Goal: Contribute content: Add original content to the website for others to see

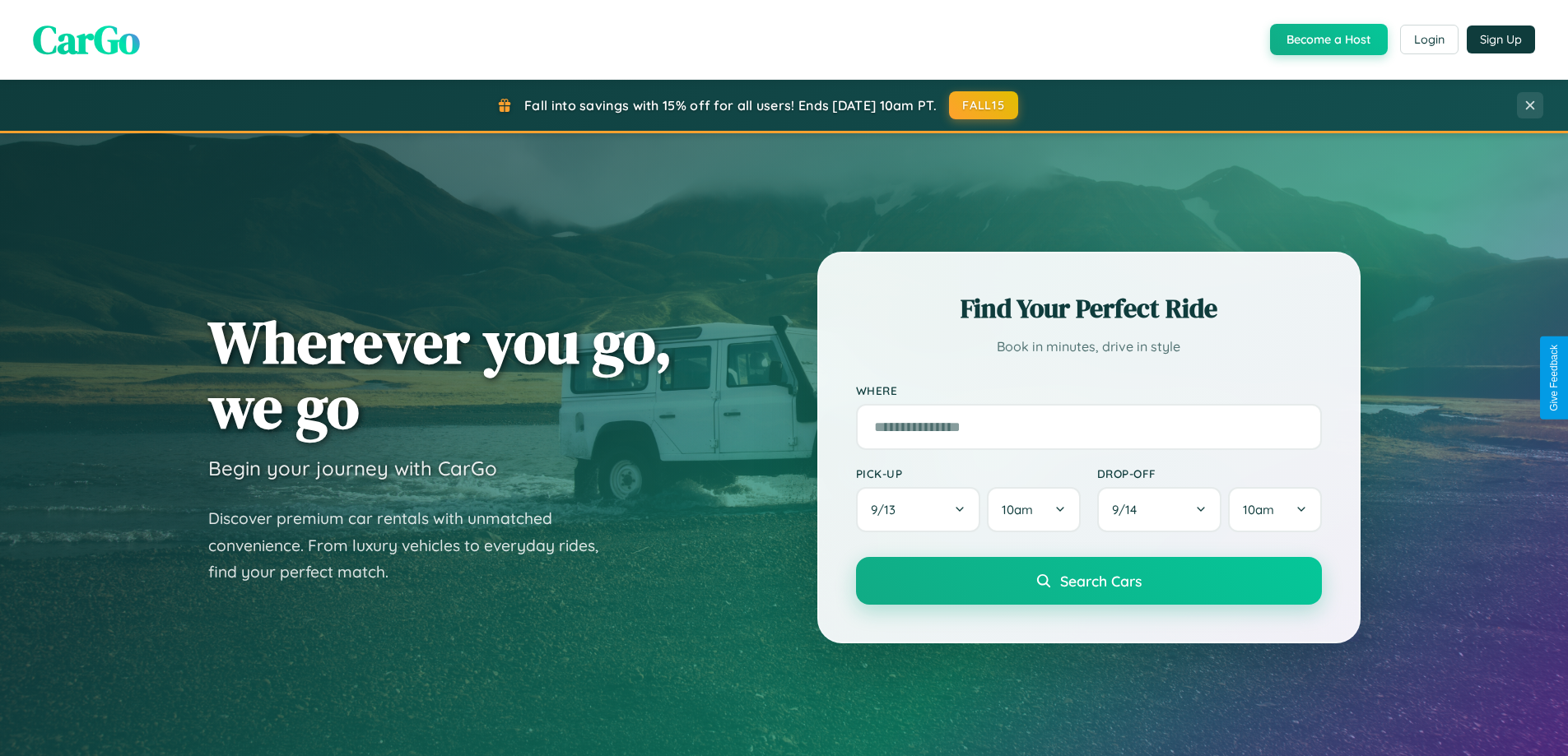
scroll to position [709, 0]
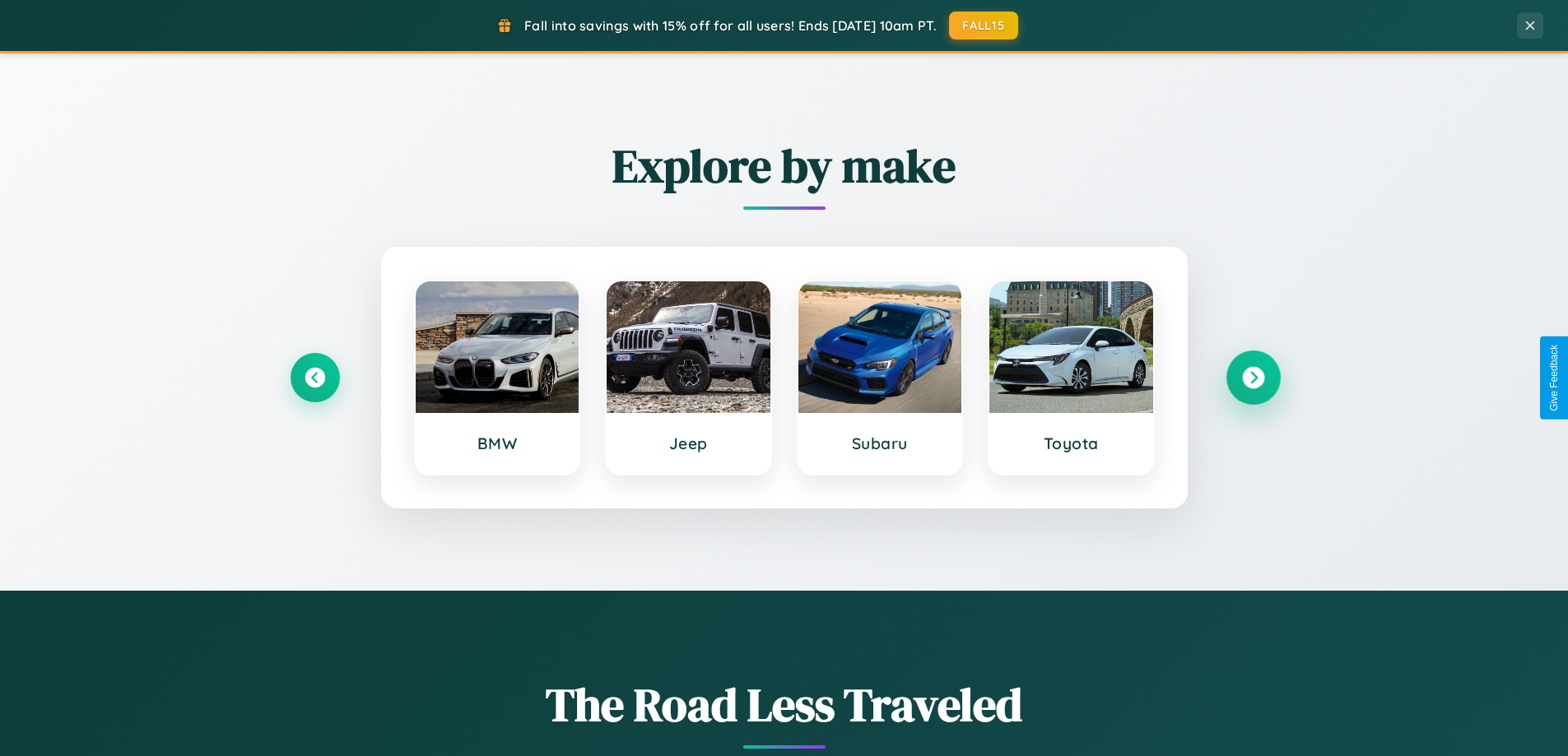
click at [1253, 378] on icon at bounding box center [1253, 378] width 22 height 22
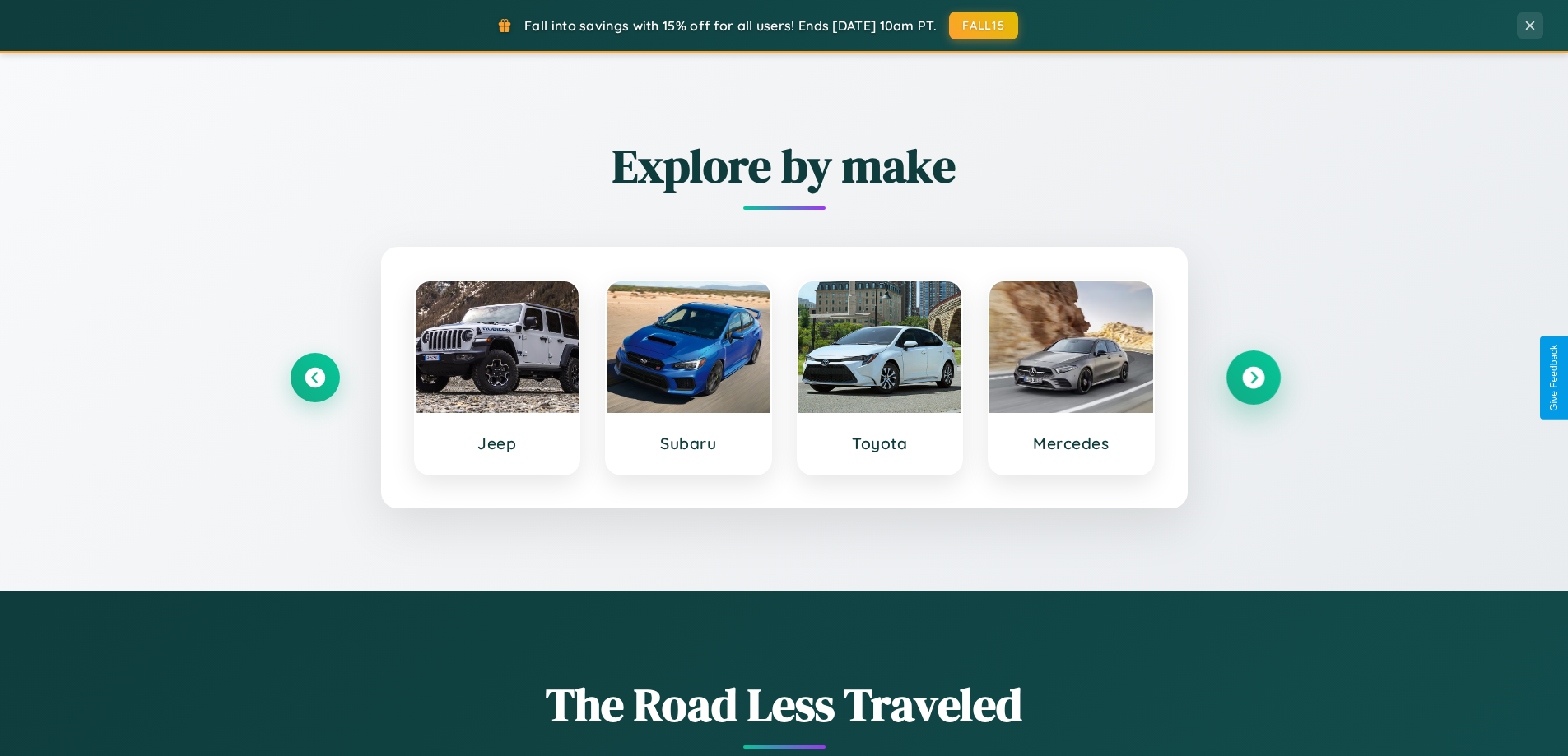
click at [1253, 378] on icon at bounding box center [1253, 378] width 22 height 22
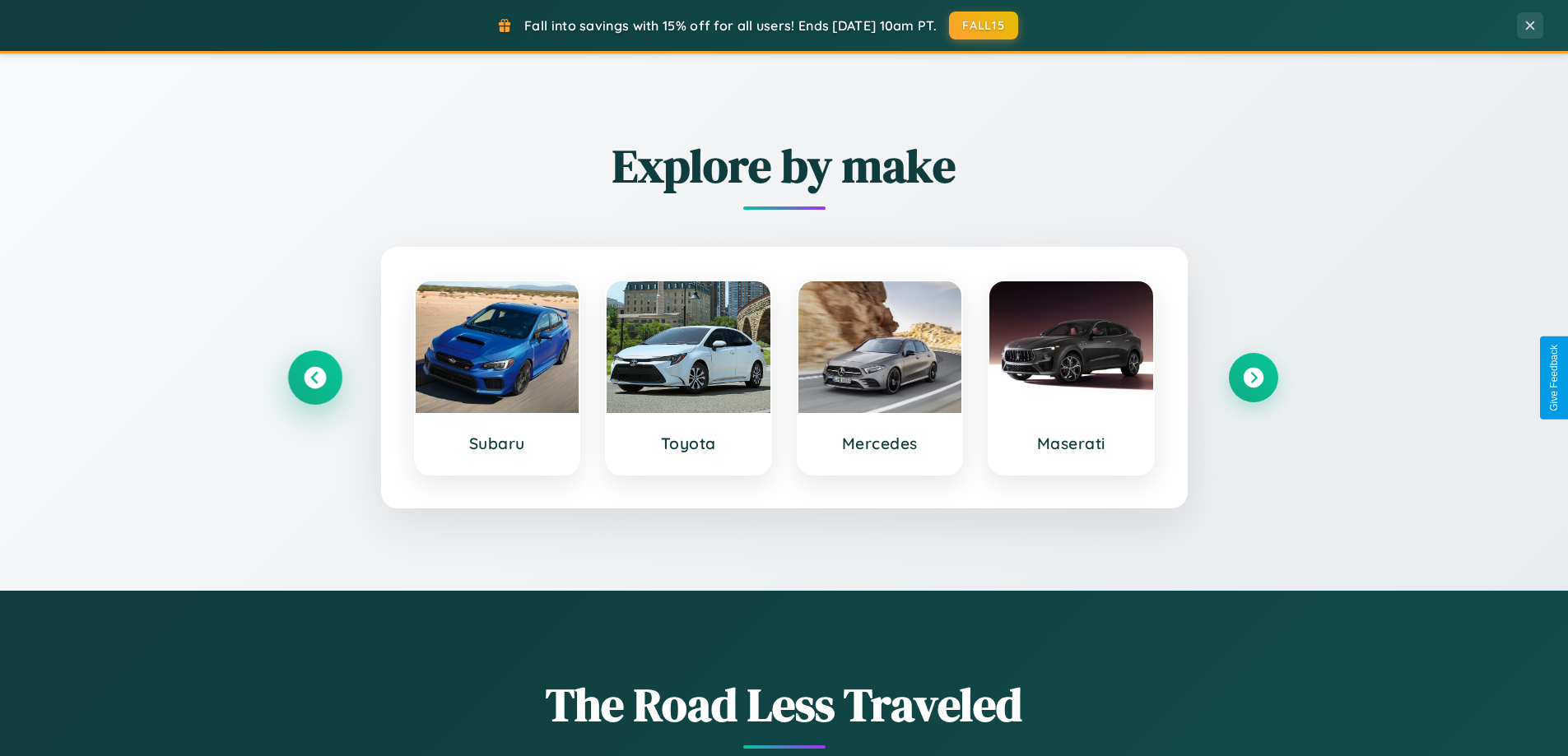
click at [314, 378] on icon at bounding box center [315, 378] width 22 height 22
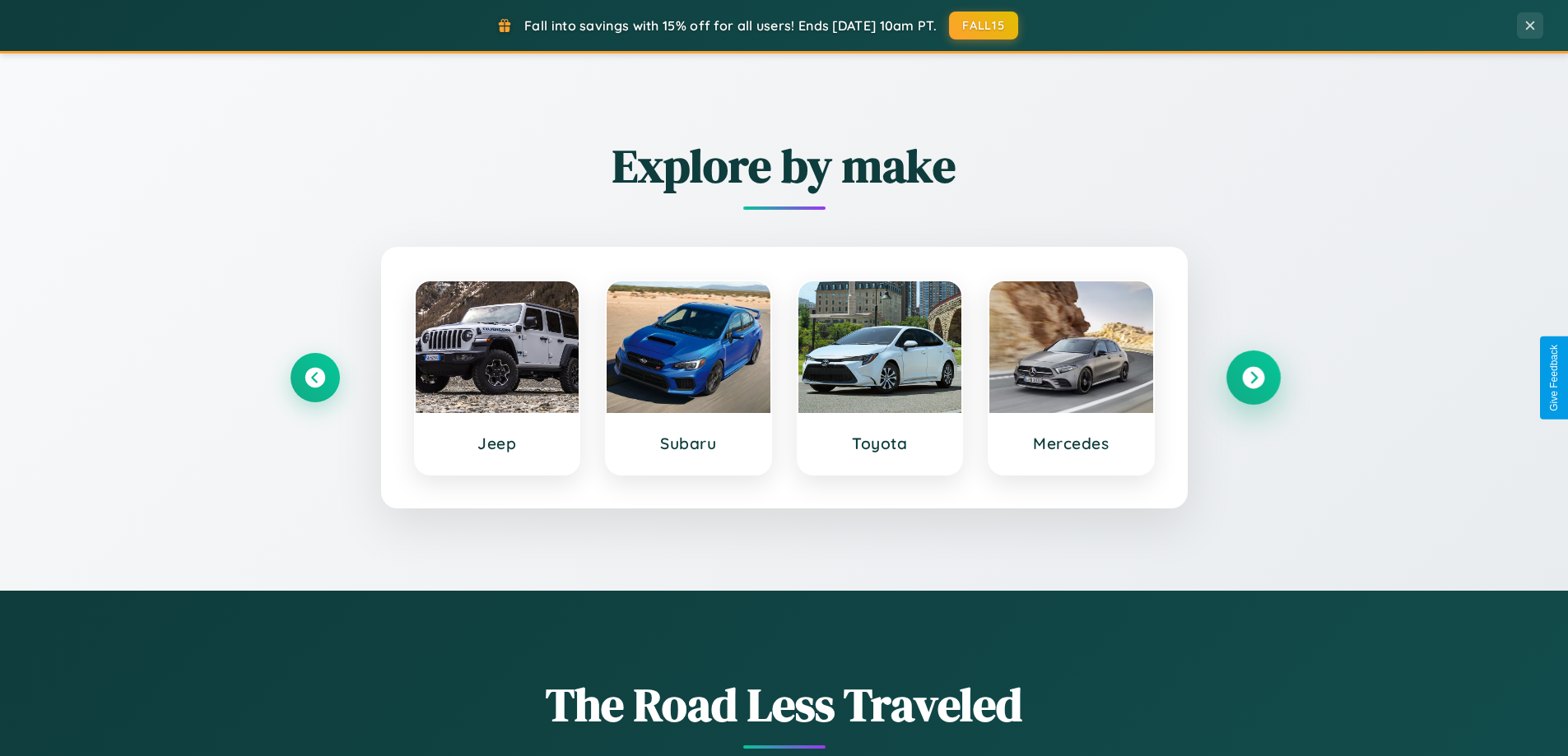
click at [1253, 378] on icon at bounding box center [1253, 378] width 22 height 22
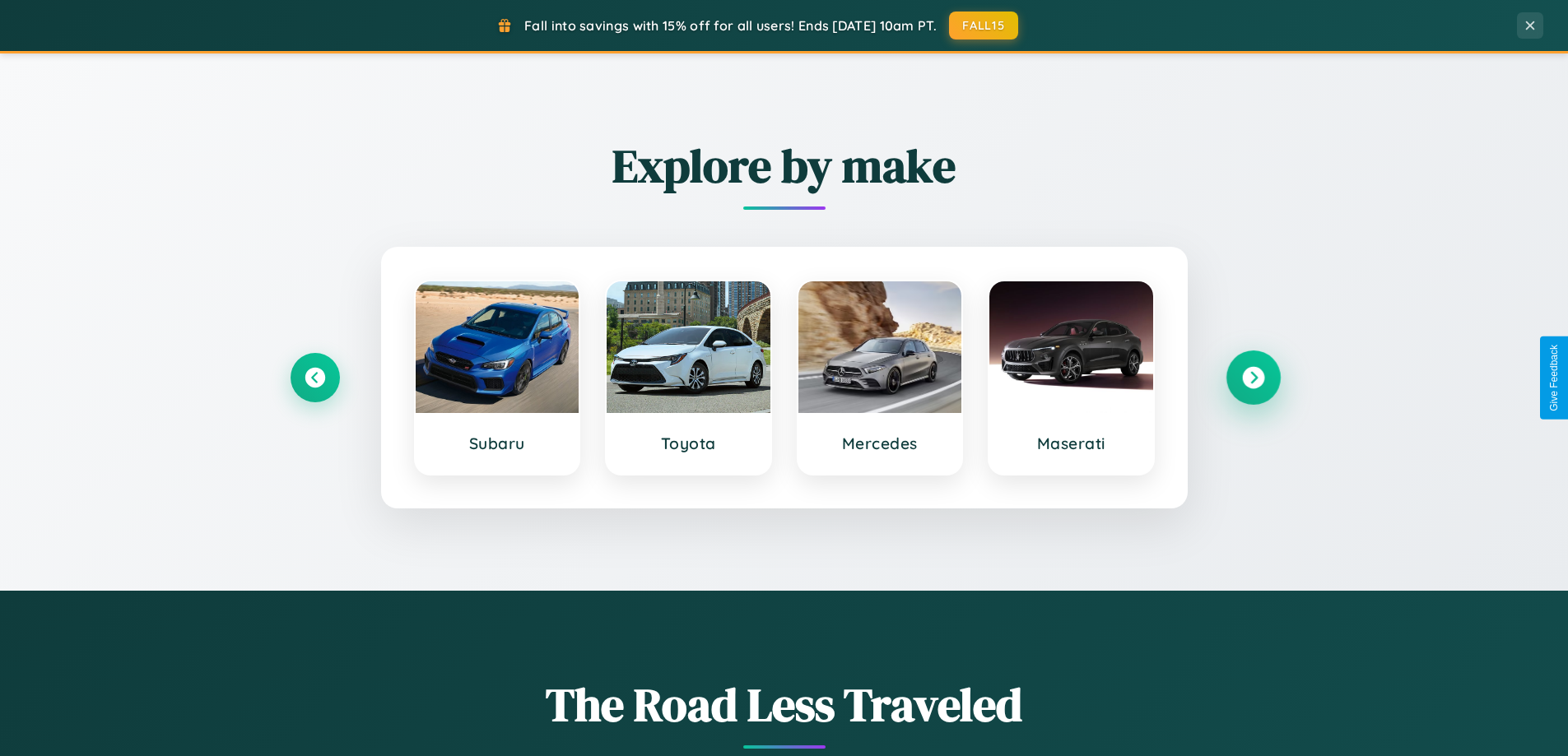
click at [1253, 378] on icon at bounding box center [1253, 378] width 22 height 22
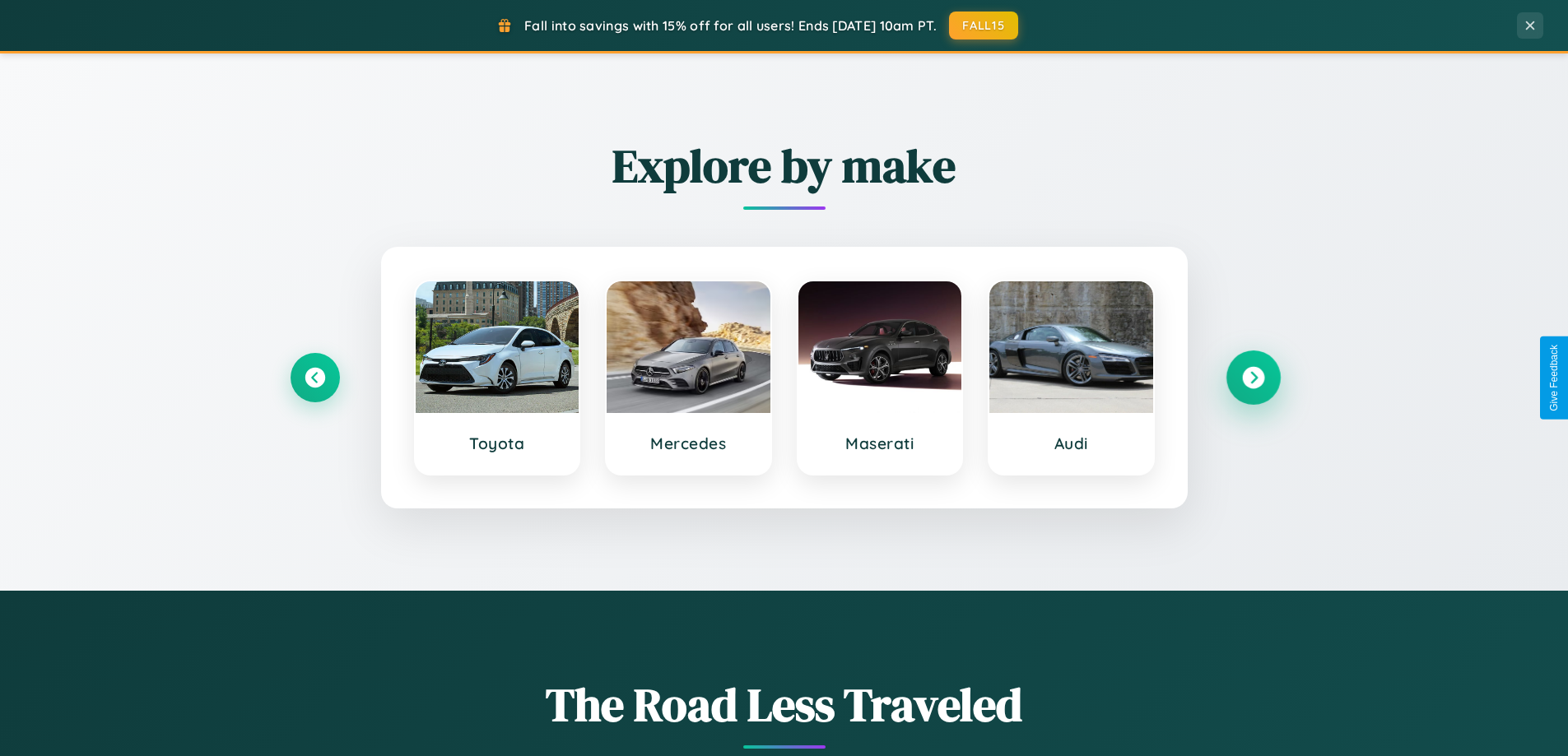
scroll to position [3166, 0]
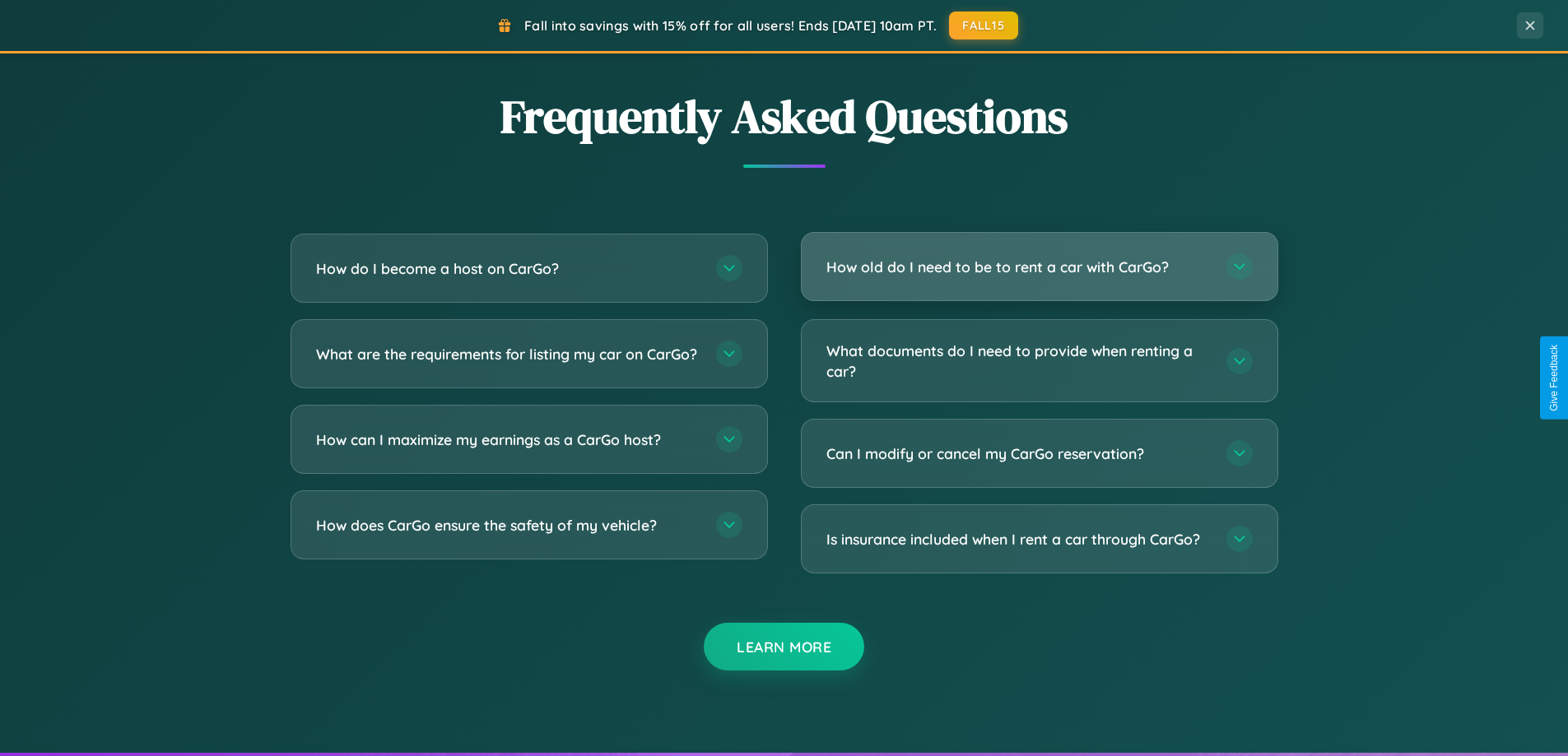
click at [1039, 268] on h3 "How old do I need to be to rent a car with CarGo?" at bounding box center [1017, 267] width 383 height 20
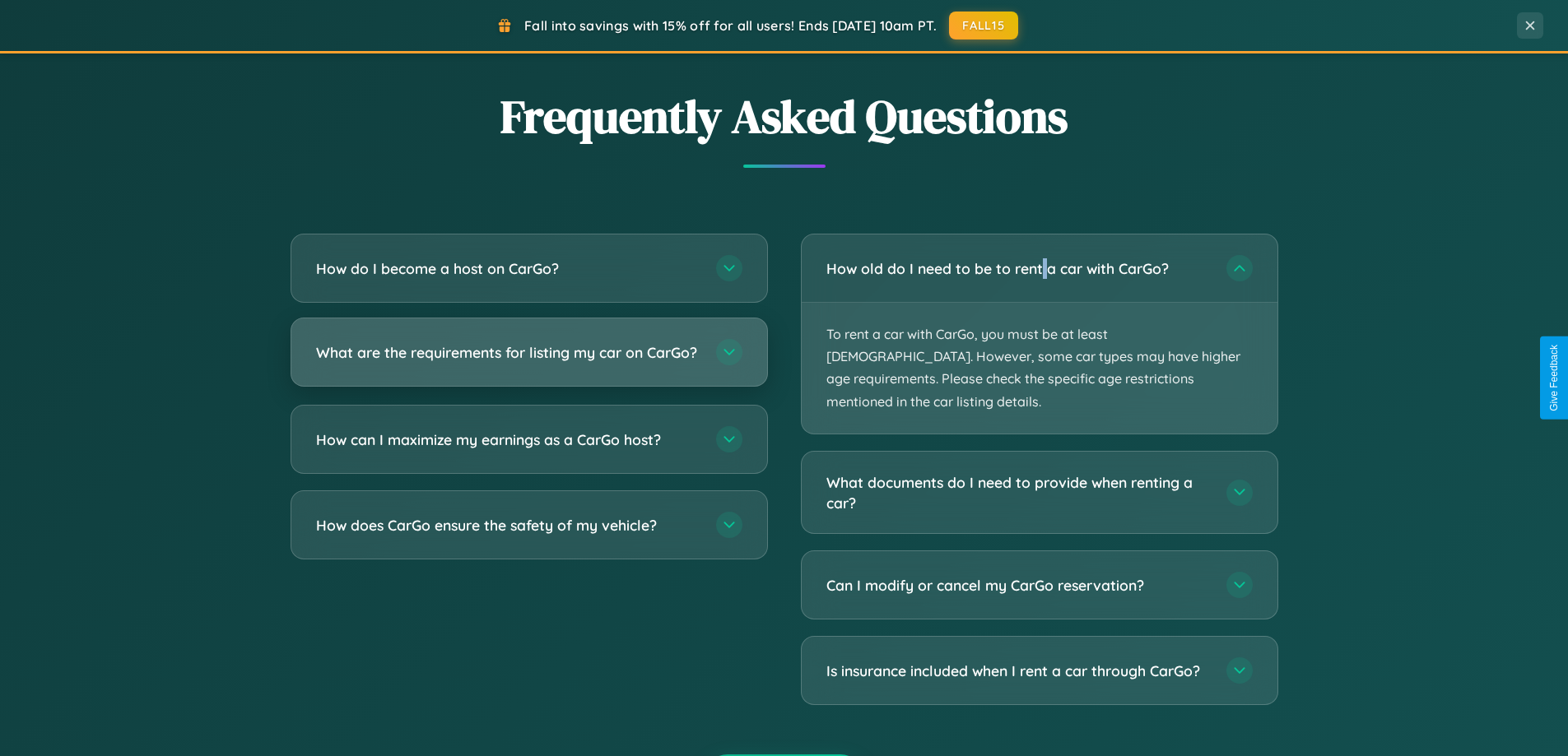
click at [528, 360] on h3 "What are the requirements for listing my car on CarGo?" at bounding box center [507, 353] width 383 height 20
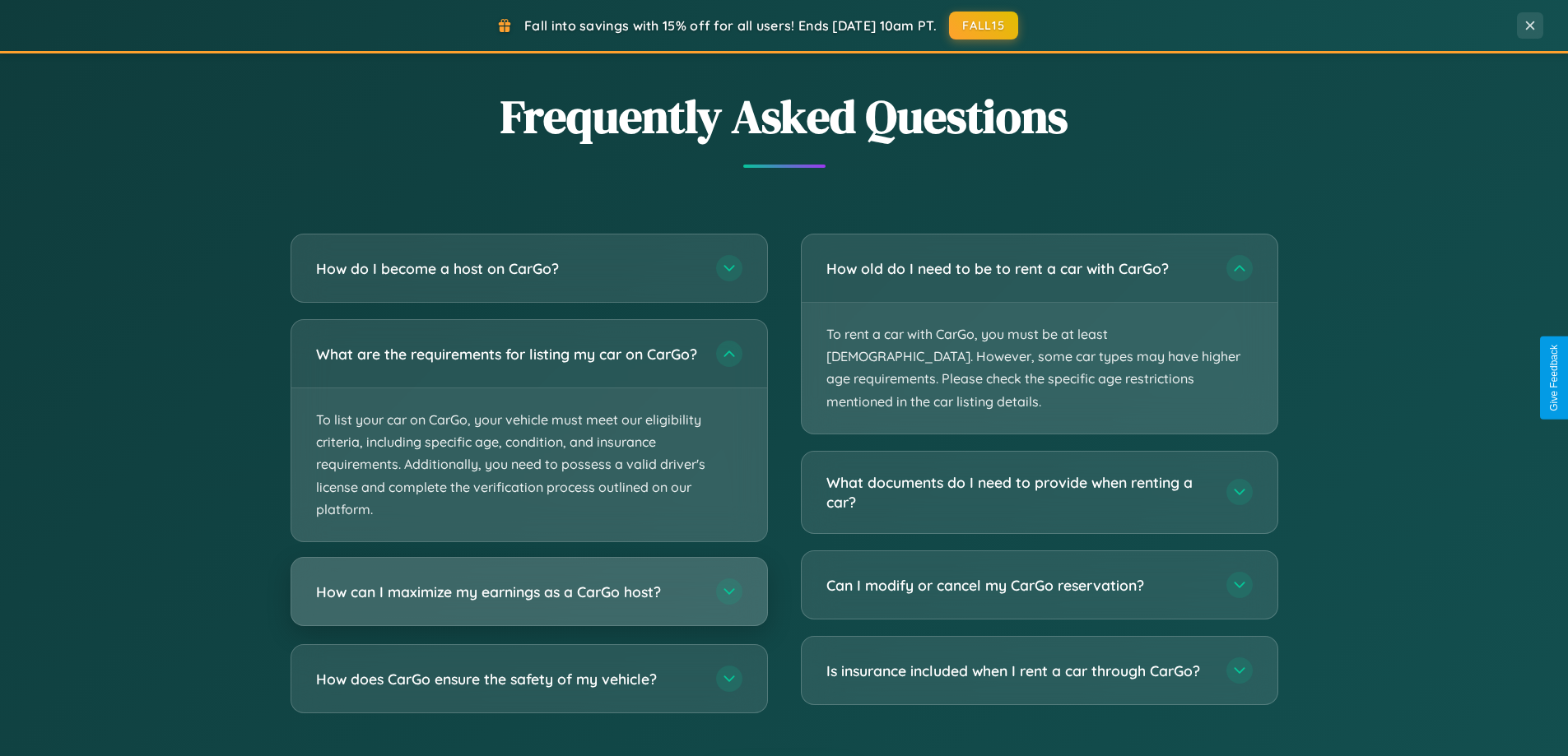
click at [528, 603] on h3 "How can I maximize my earnings as a CarGo host?" at bounding box center [507, 592] width 383 height 20
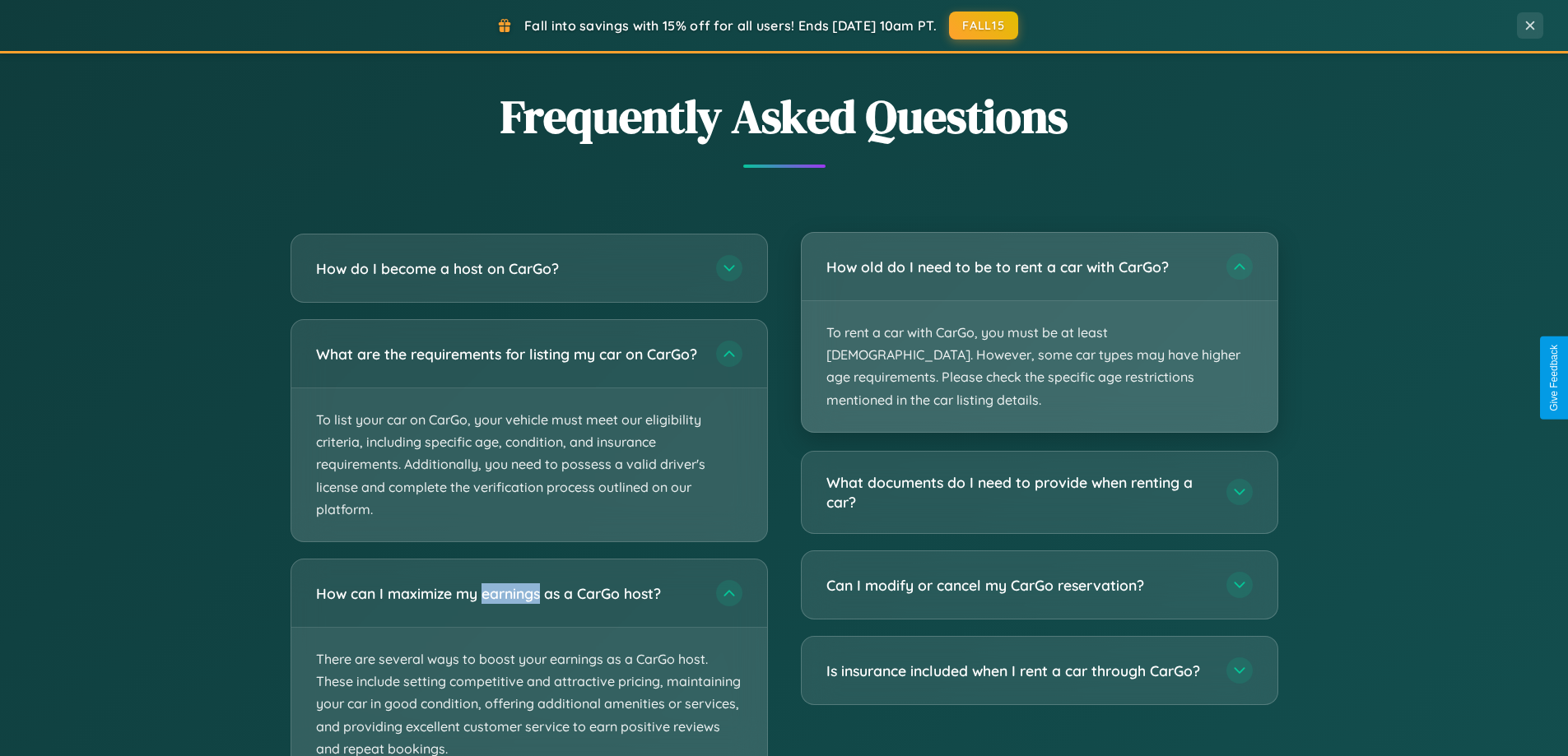
click at [1039, 322] on p "To rent a car with CarGo, you must be at least [DEMOGRAPHIC_DATA]. However, som…" at bounding box center [1040, 367] width 476 height 130
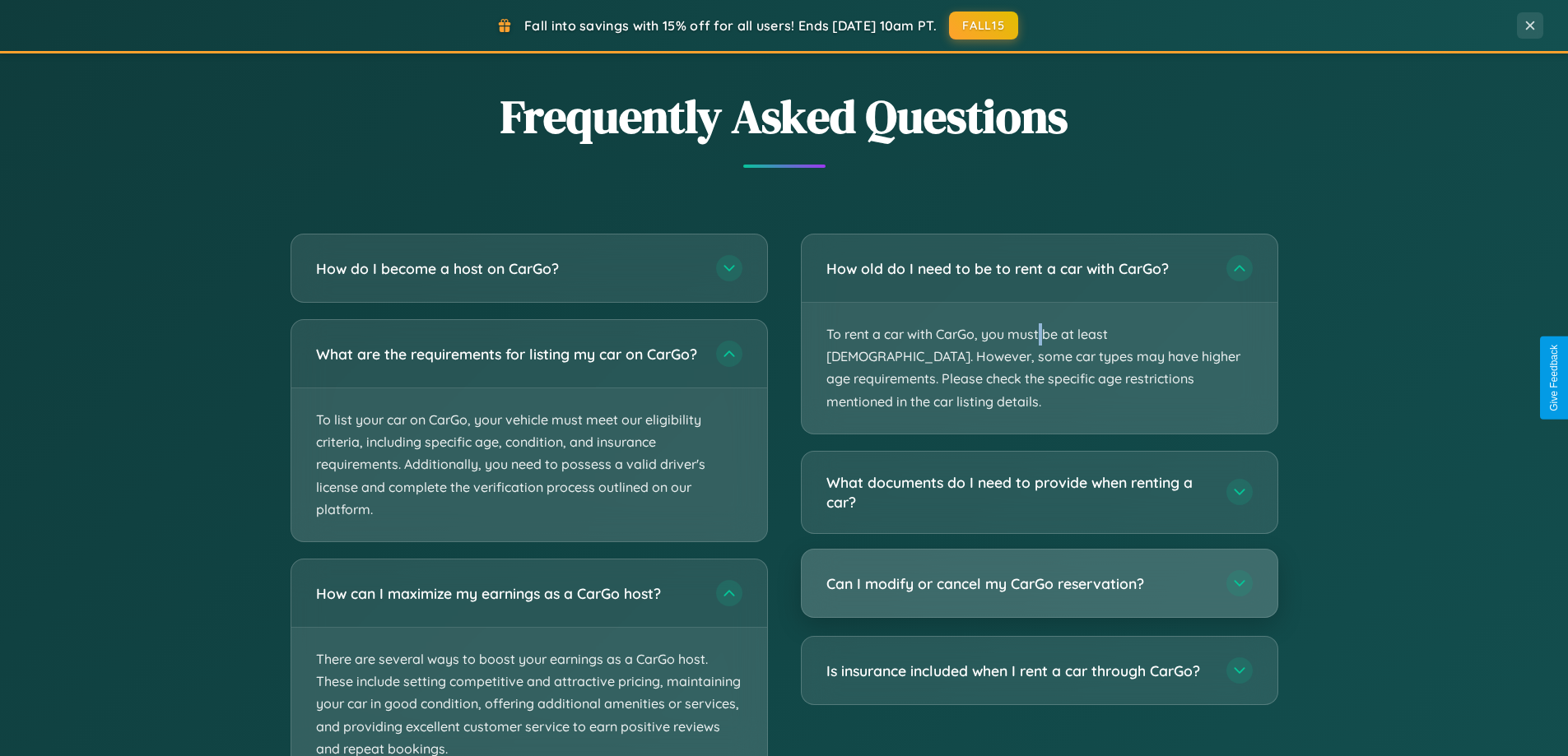
click at [1039, 573] on h3 "Can I modify or cancel my CarGo reservation?" at bounding box center [1017, 583] width 383 height 20
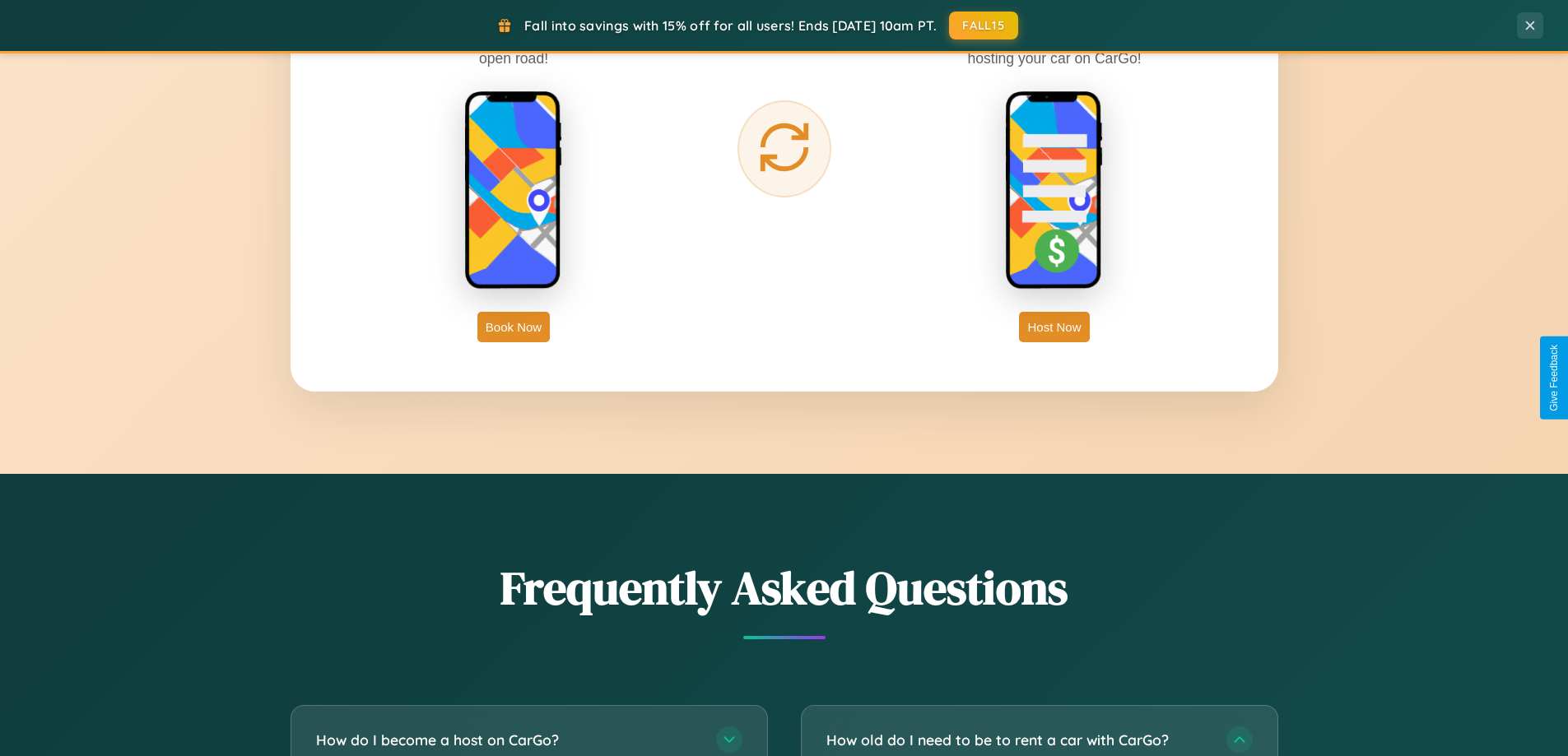
scroll to position [1133, 0]
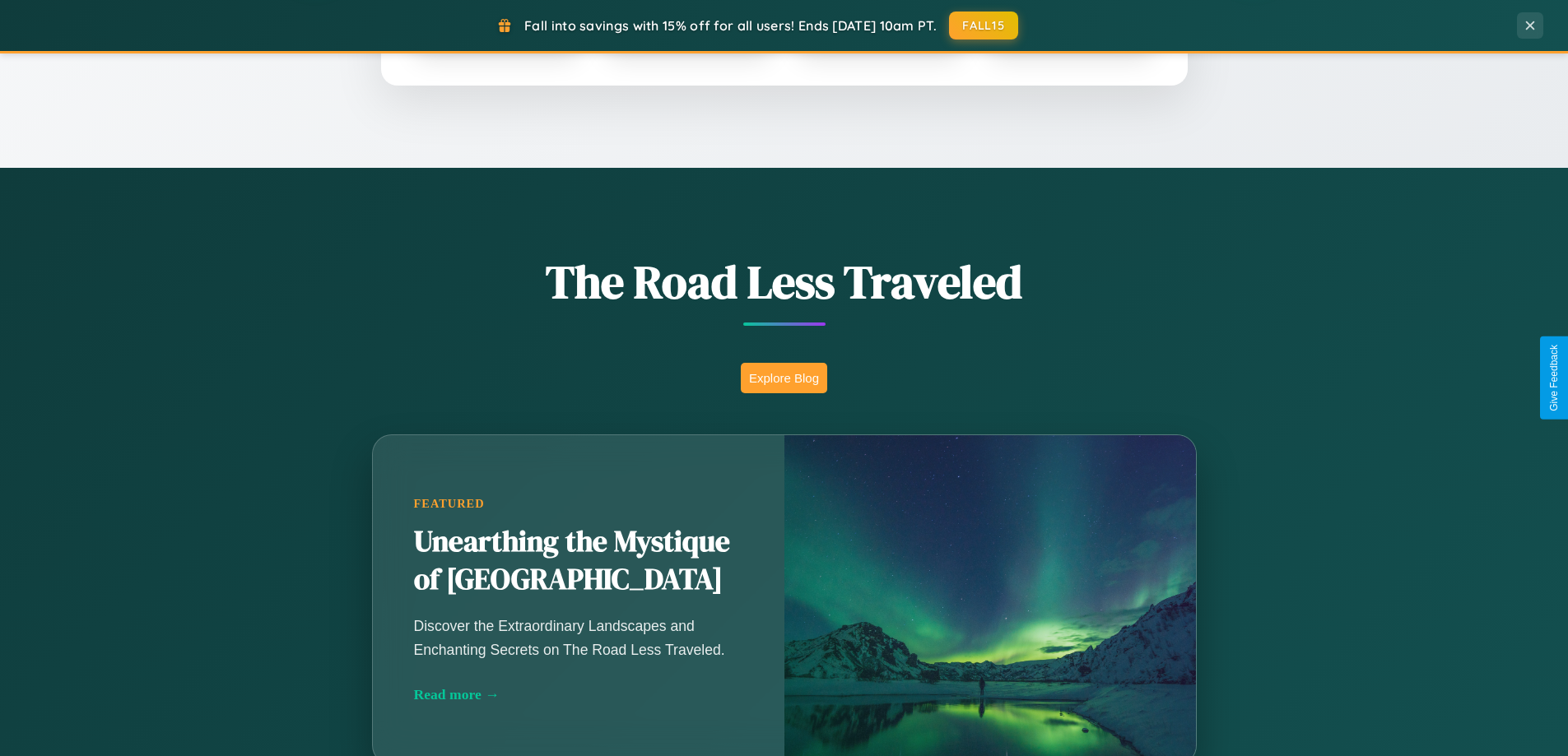
click at [784, 378] on button "Explore Blog" at bounding box center [784, 378] width 86 height 30
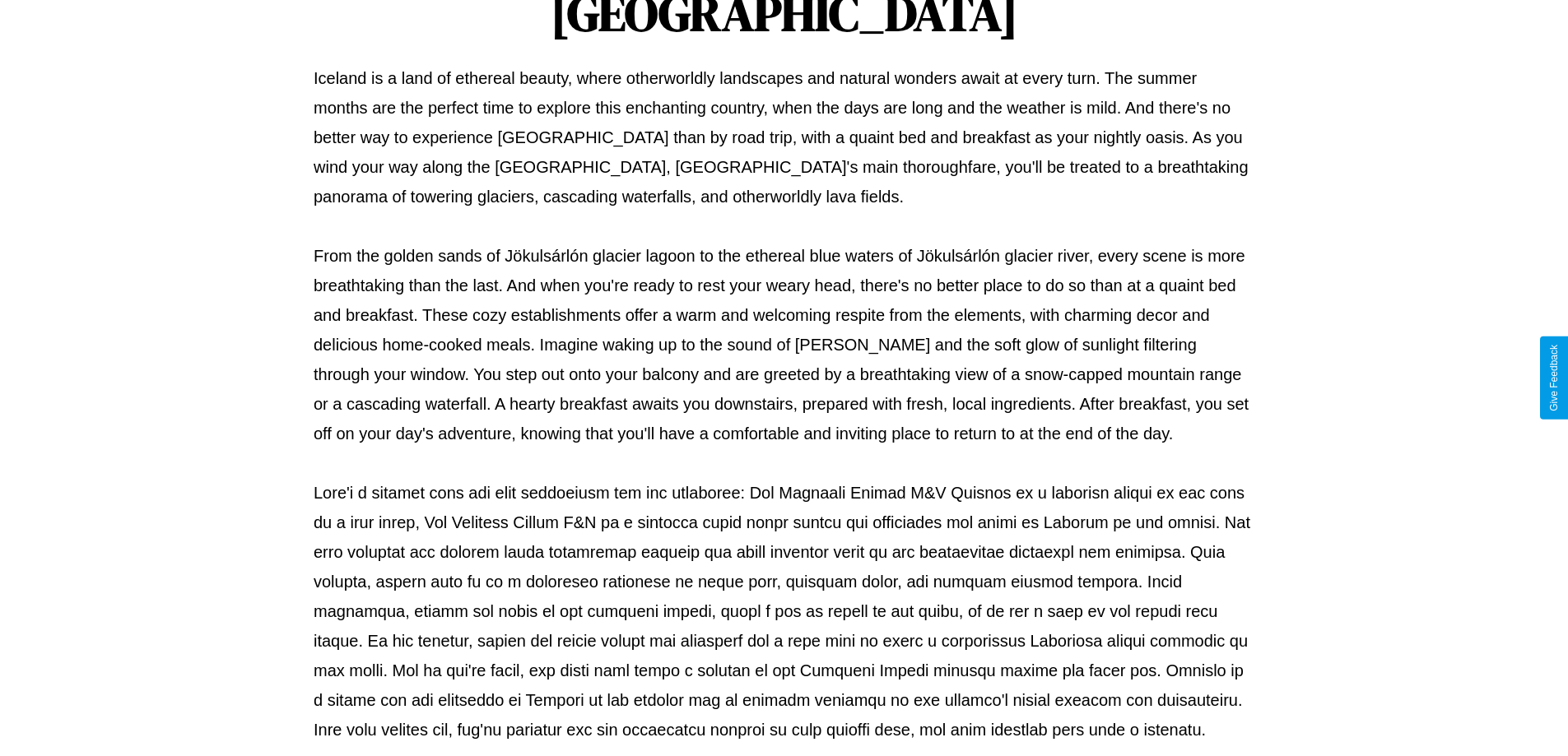
scroll to position [533, 0]
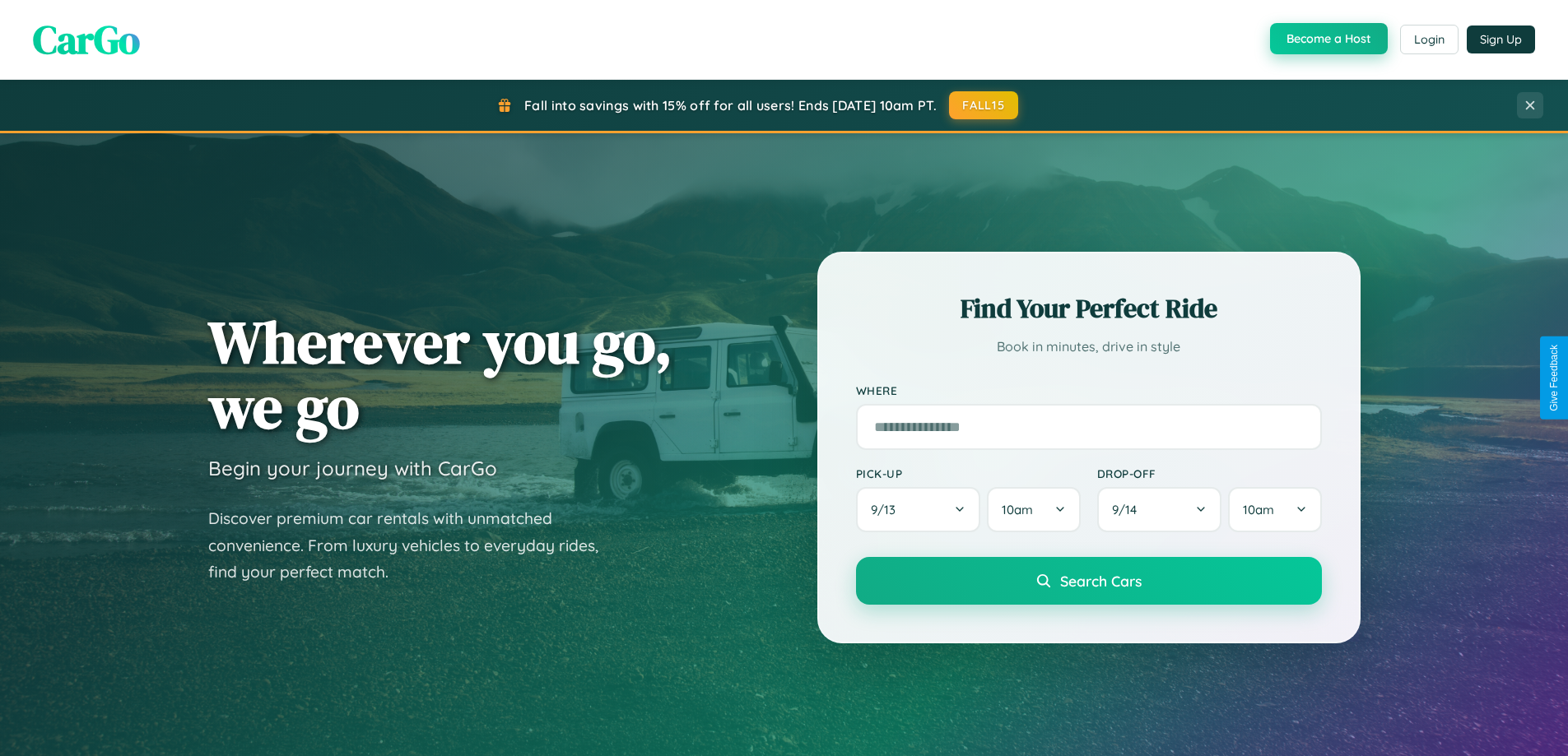
click at [1326, 39] on button "Become a Host" at bounding box center [1328, 39] width 118 height 31
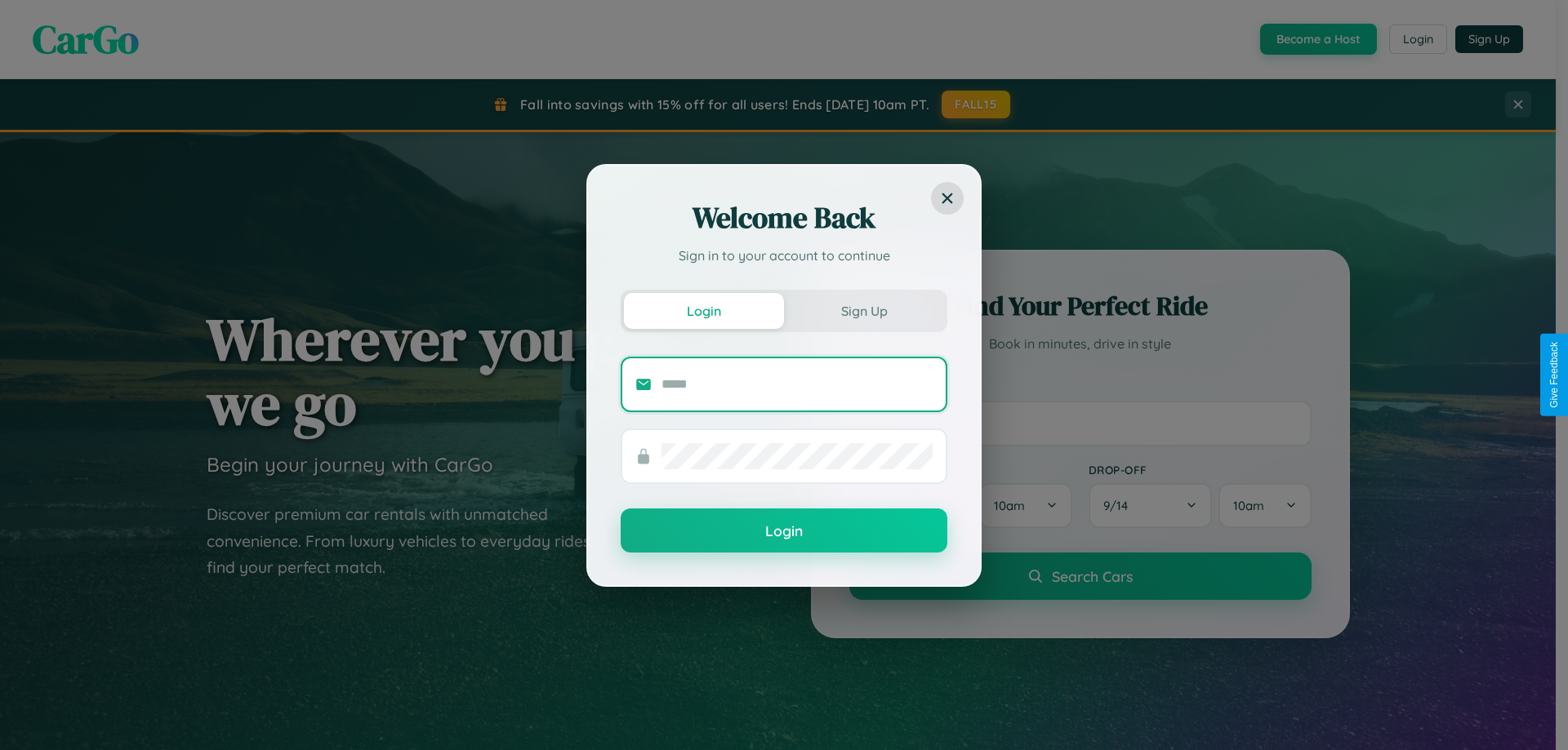
click at [797, 384] on input "text" at bounding box center [797, 385] width 271 height 26
type input "**********"
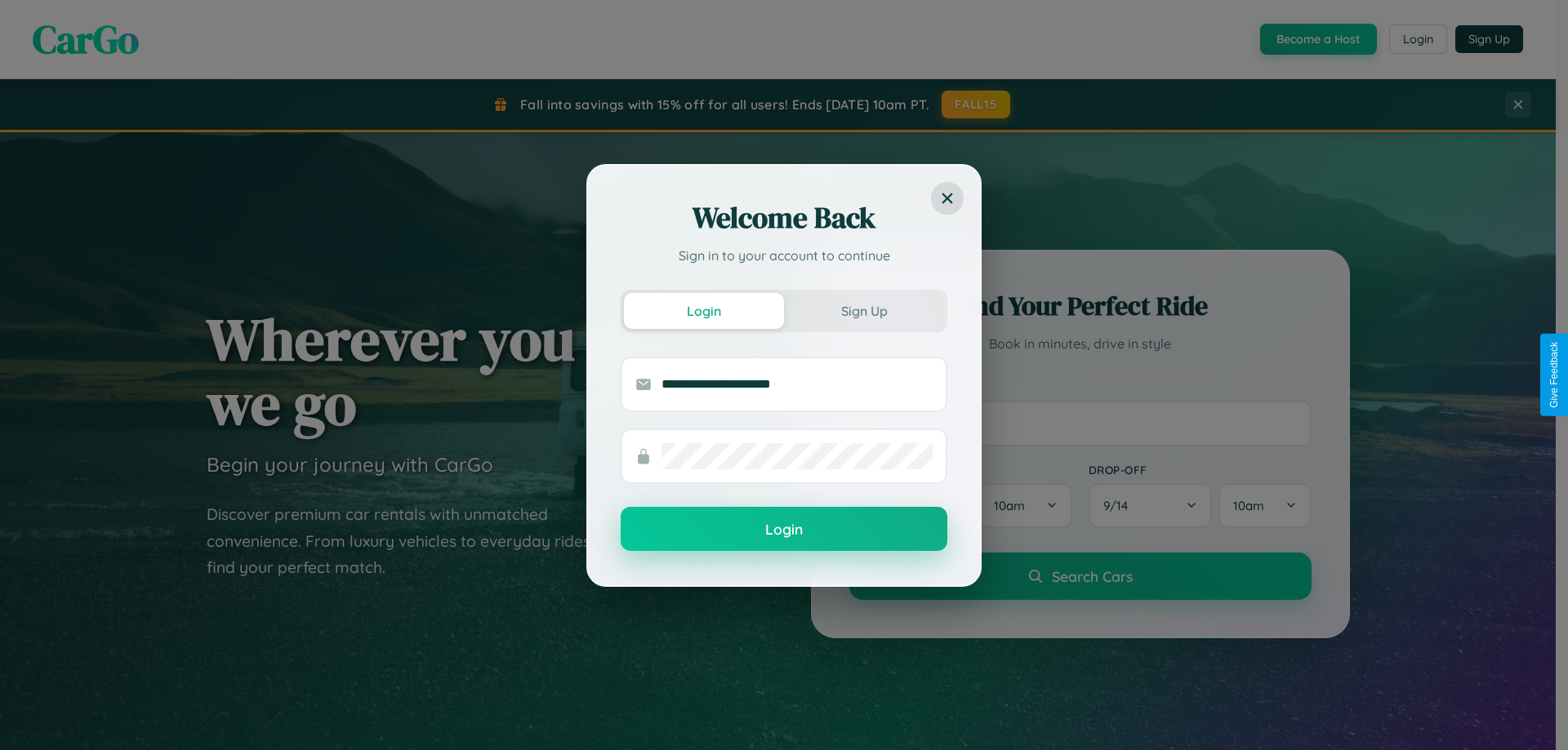
click at [784, 529] on button "Login" at bounding box center [784, 529] width 326 height 44
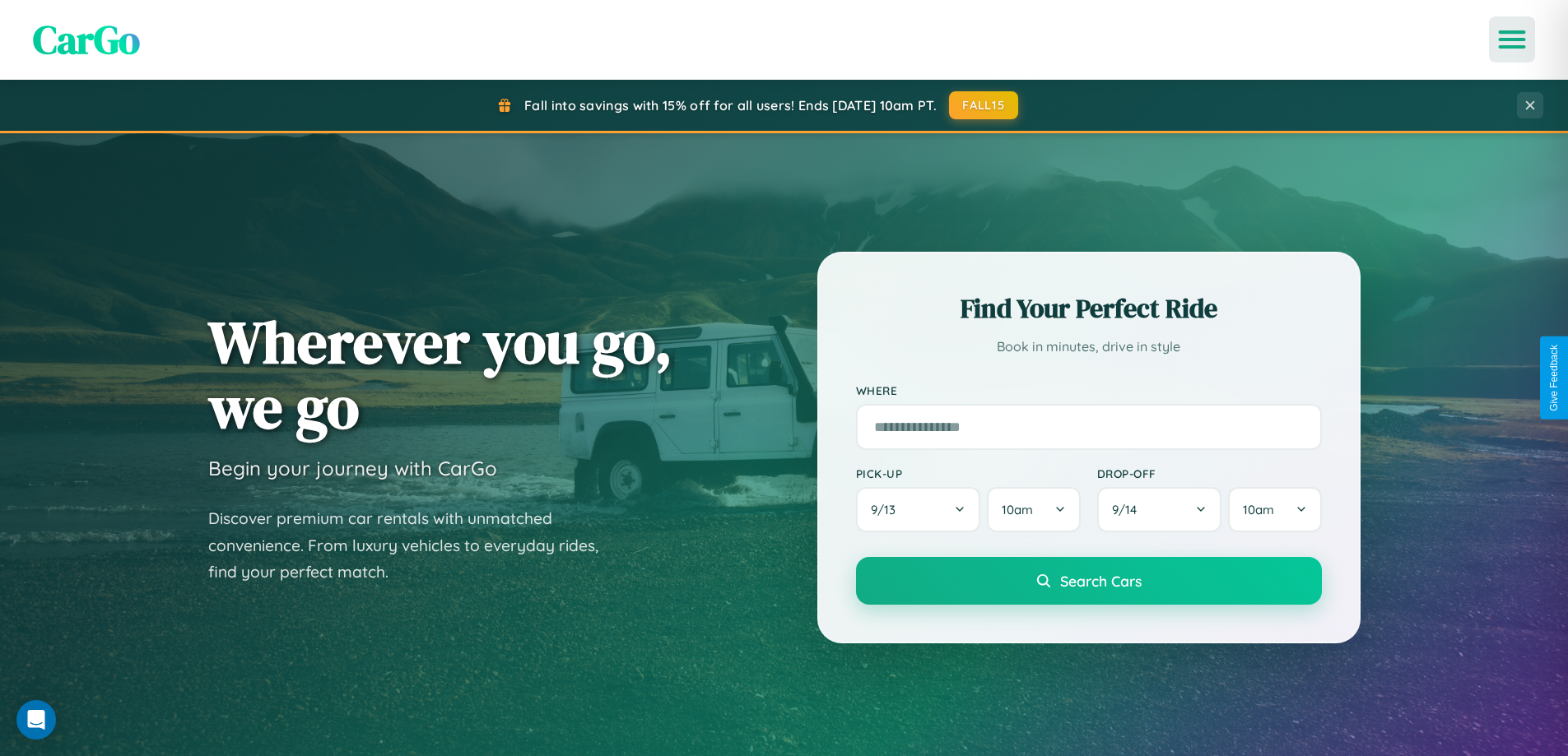
click at [1512, 39] on icon "Open menu" at bounding box center [1512, 39] width 24 height 15
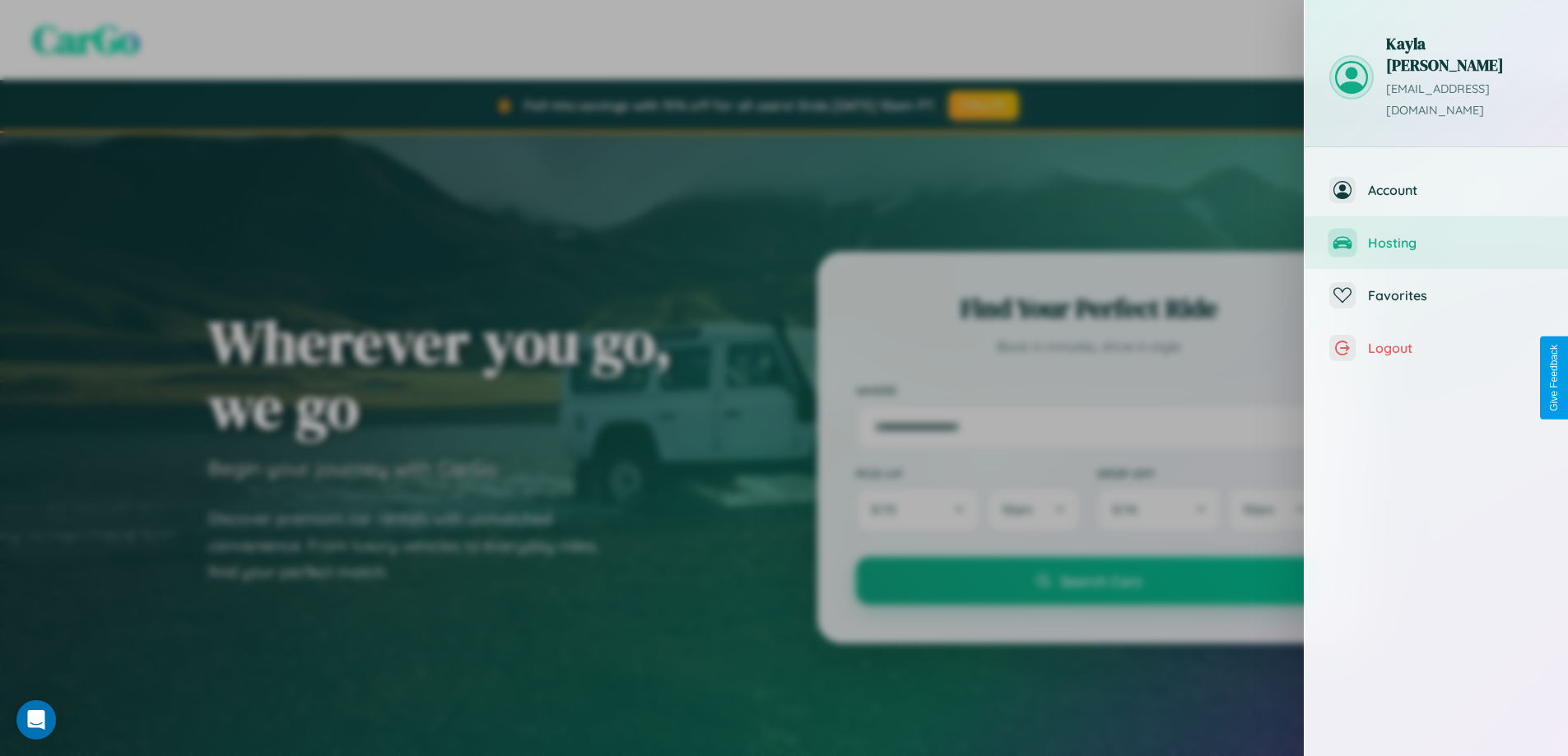
click at [1436, 234] on span "Hosting" at bounding box center [1455, 243] width 175 height 17
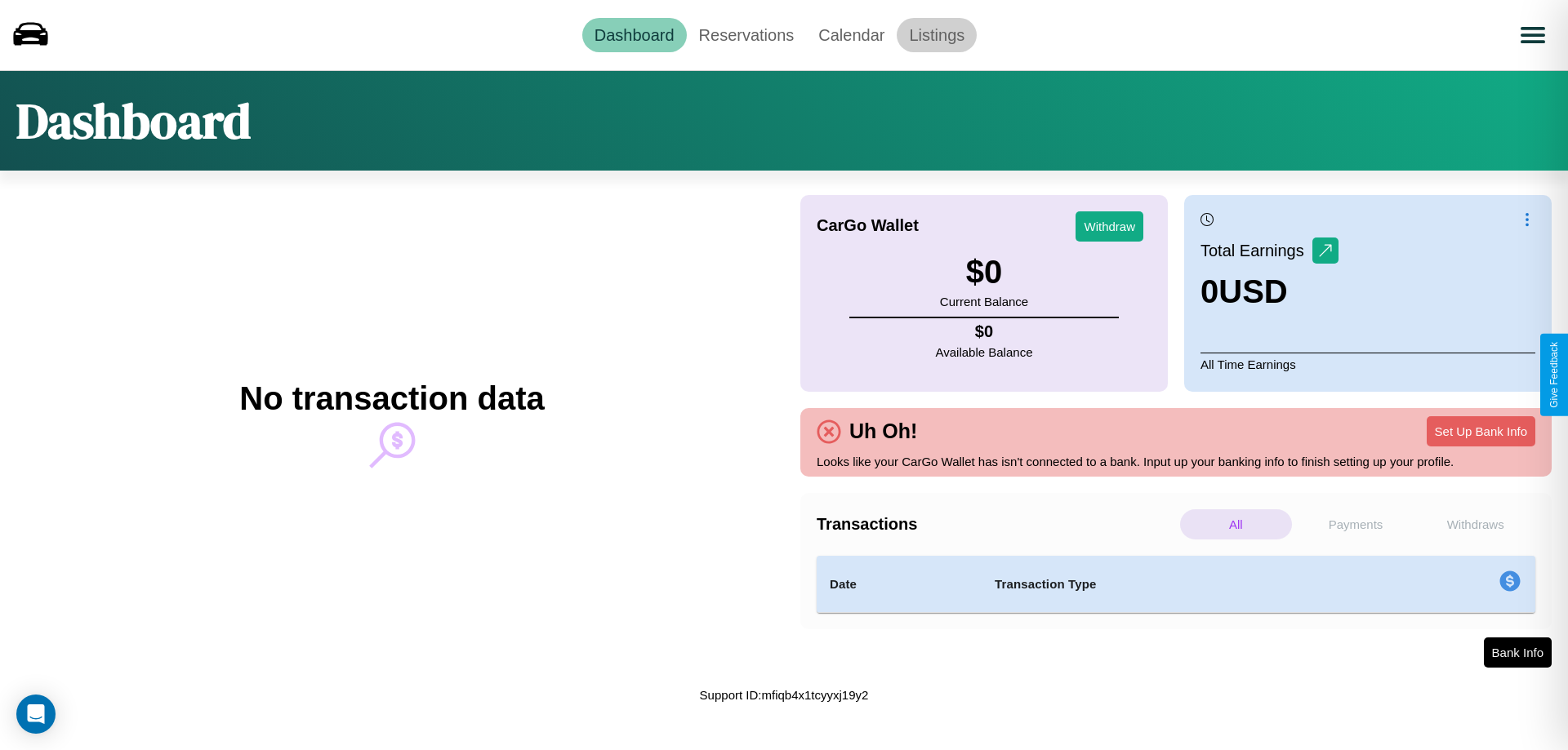
click at [937, 35] on link "Listings" at bounding box center [937, 36] width 80 height 35
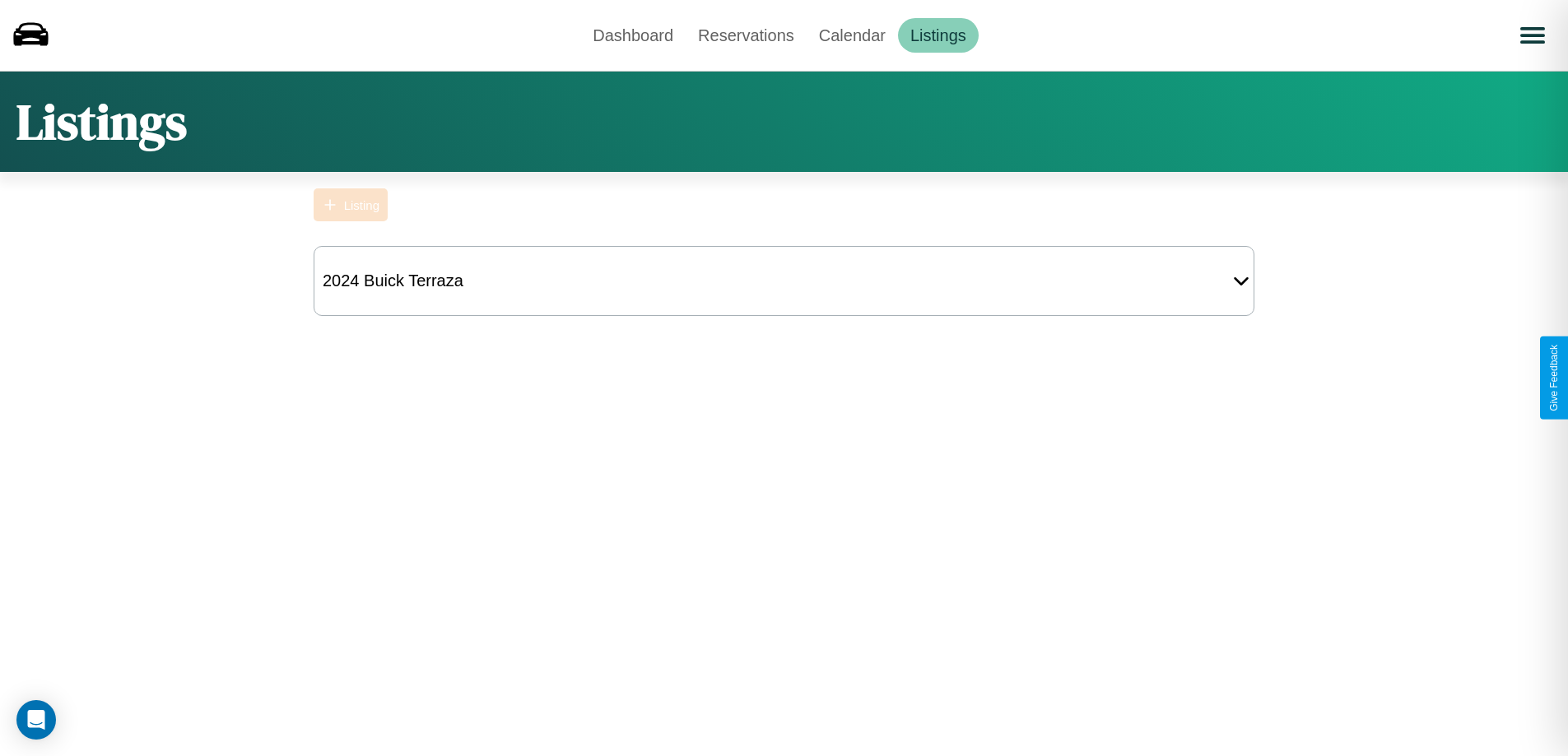
click at [351, 205] on div "Listing" at bounding box center [361, 205] width 36 height 14
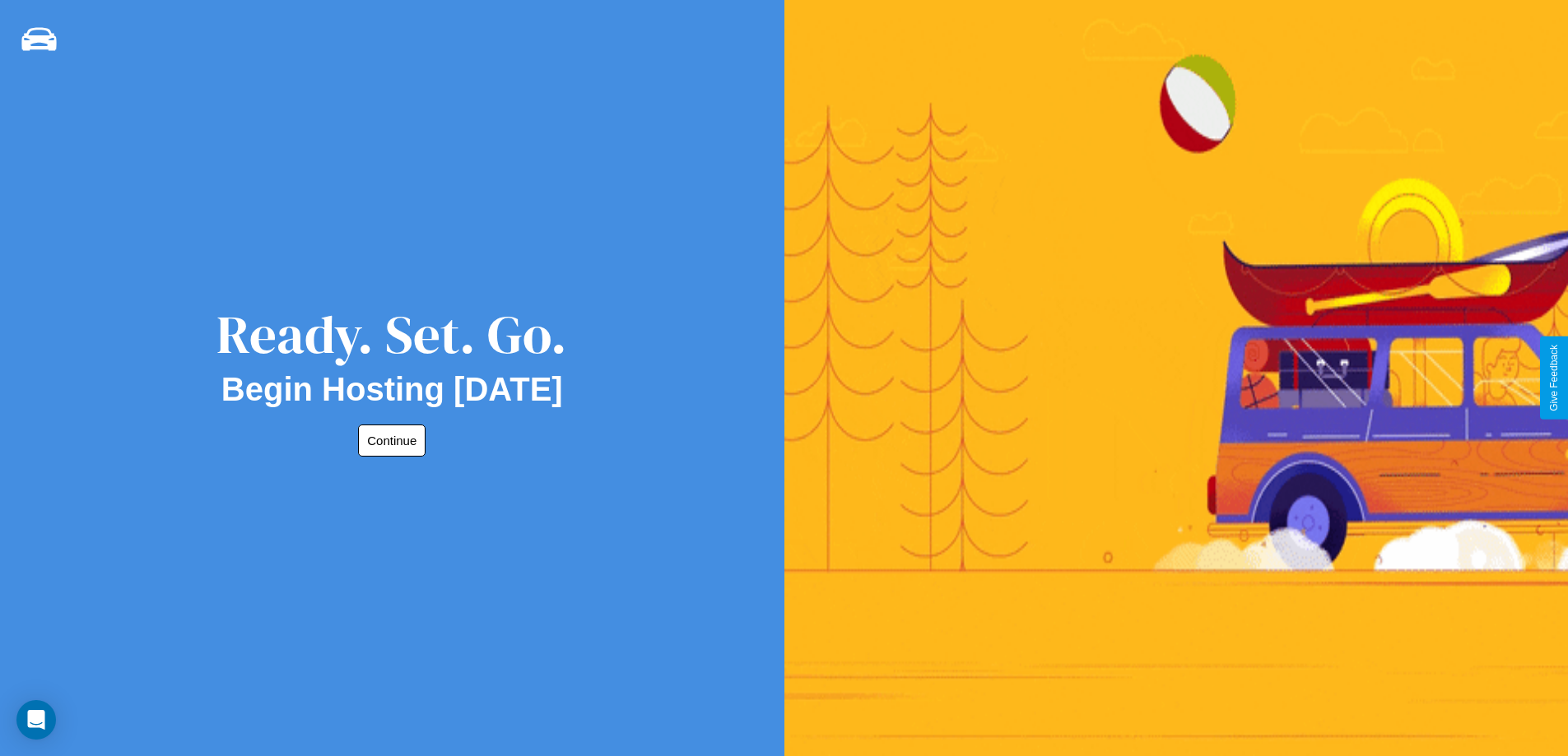
click at [389, 440] on button "Continue" at bounding box center [391, 440] width 67 height 32
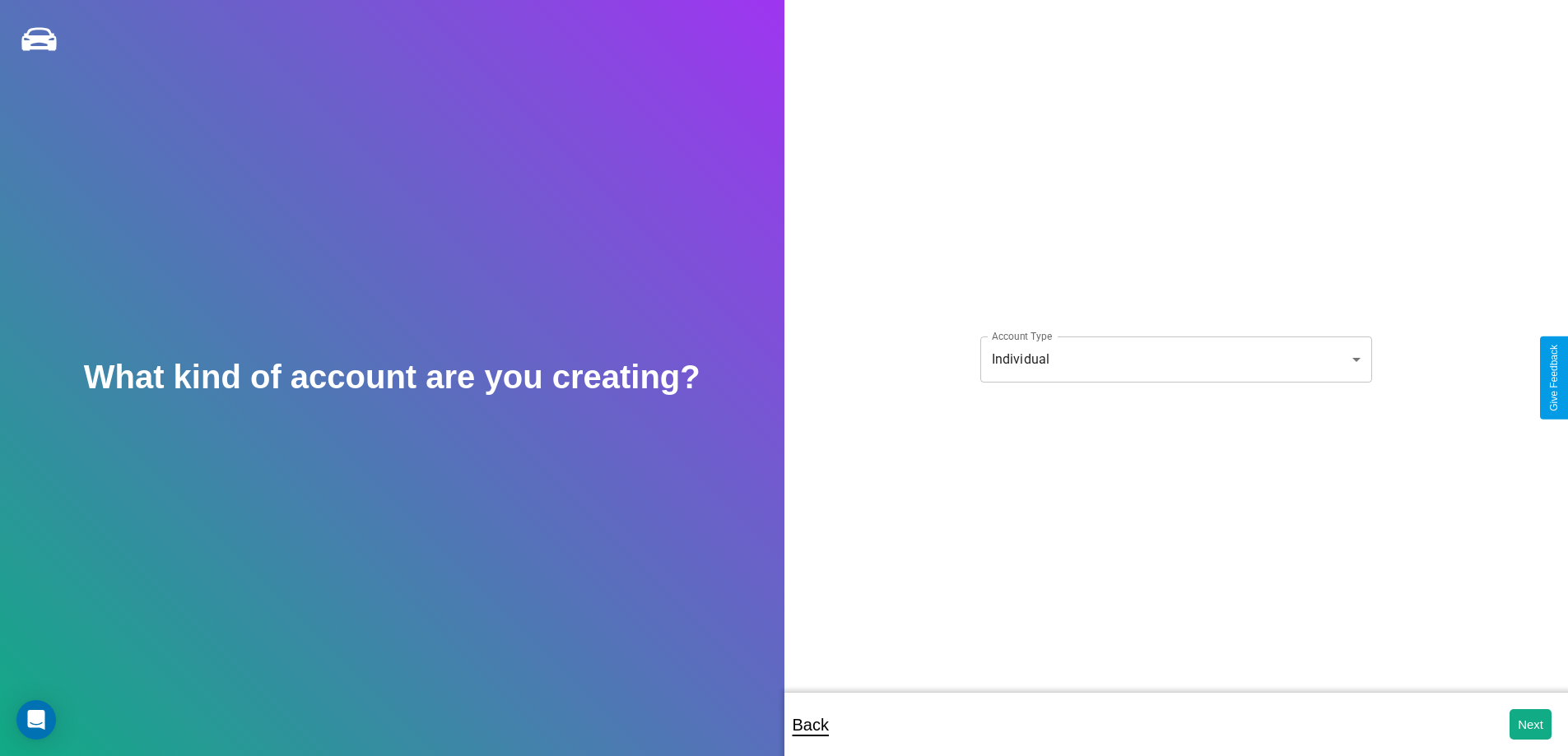
click at [1175, 359] on body "**********" at bounding box center [784, 389] width 1568 height 779
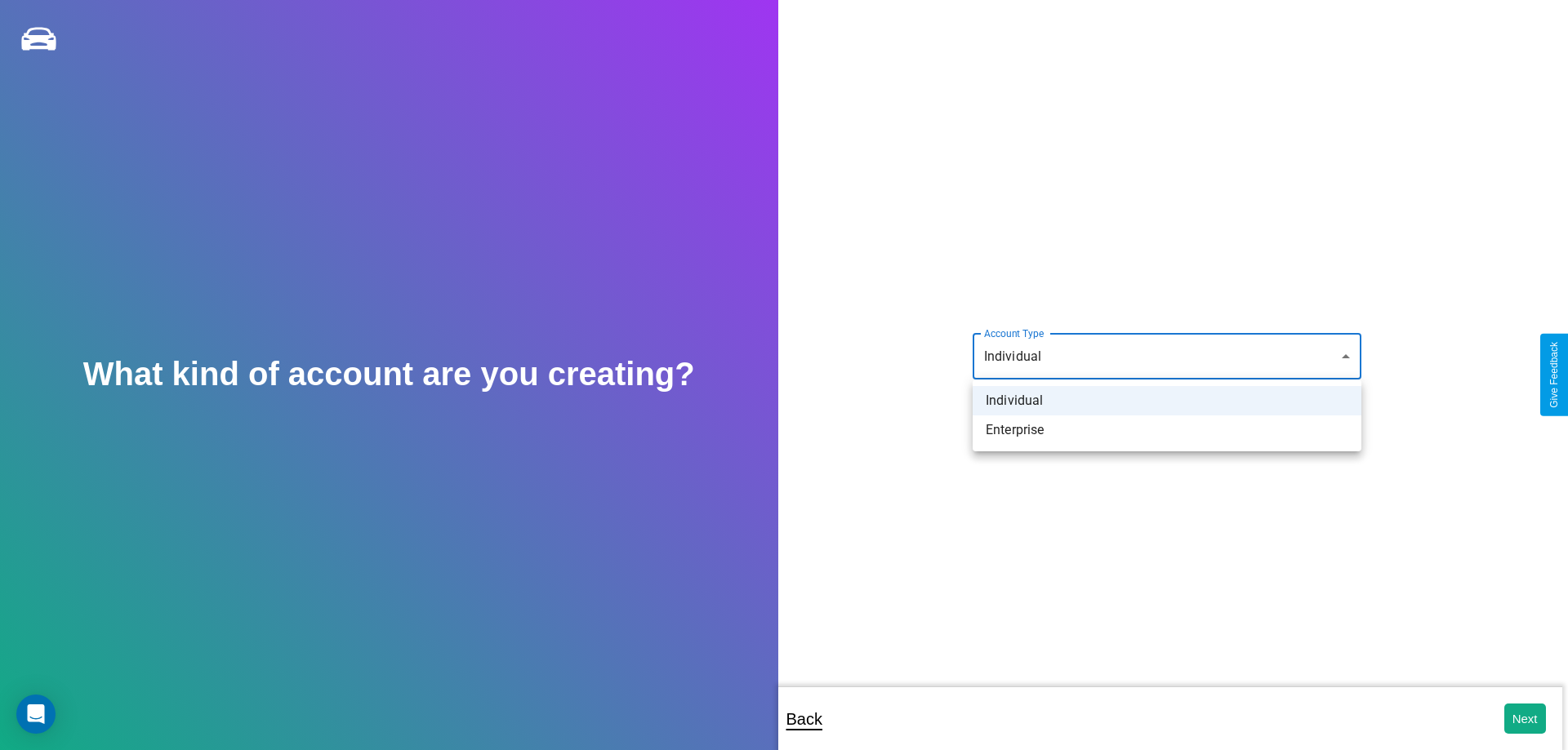
click at [1167, 401] on li "Individual" at bounding box center [1167, 401] width 388 height 29
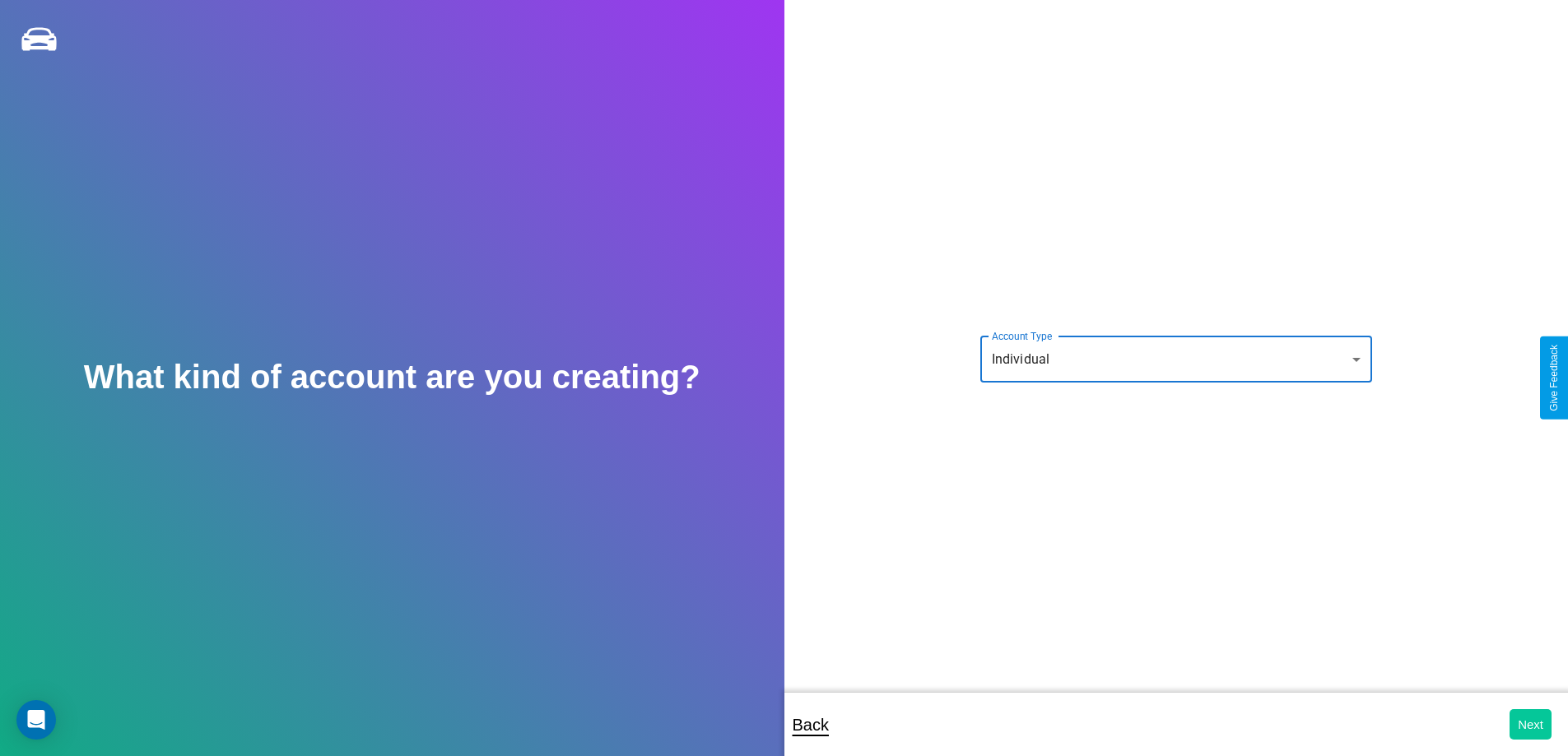
click at [1529, 724] on button "Next" at bounding box center [1530, 724] width 42 height 30
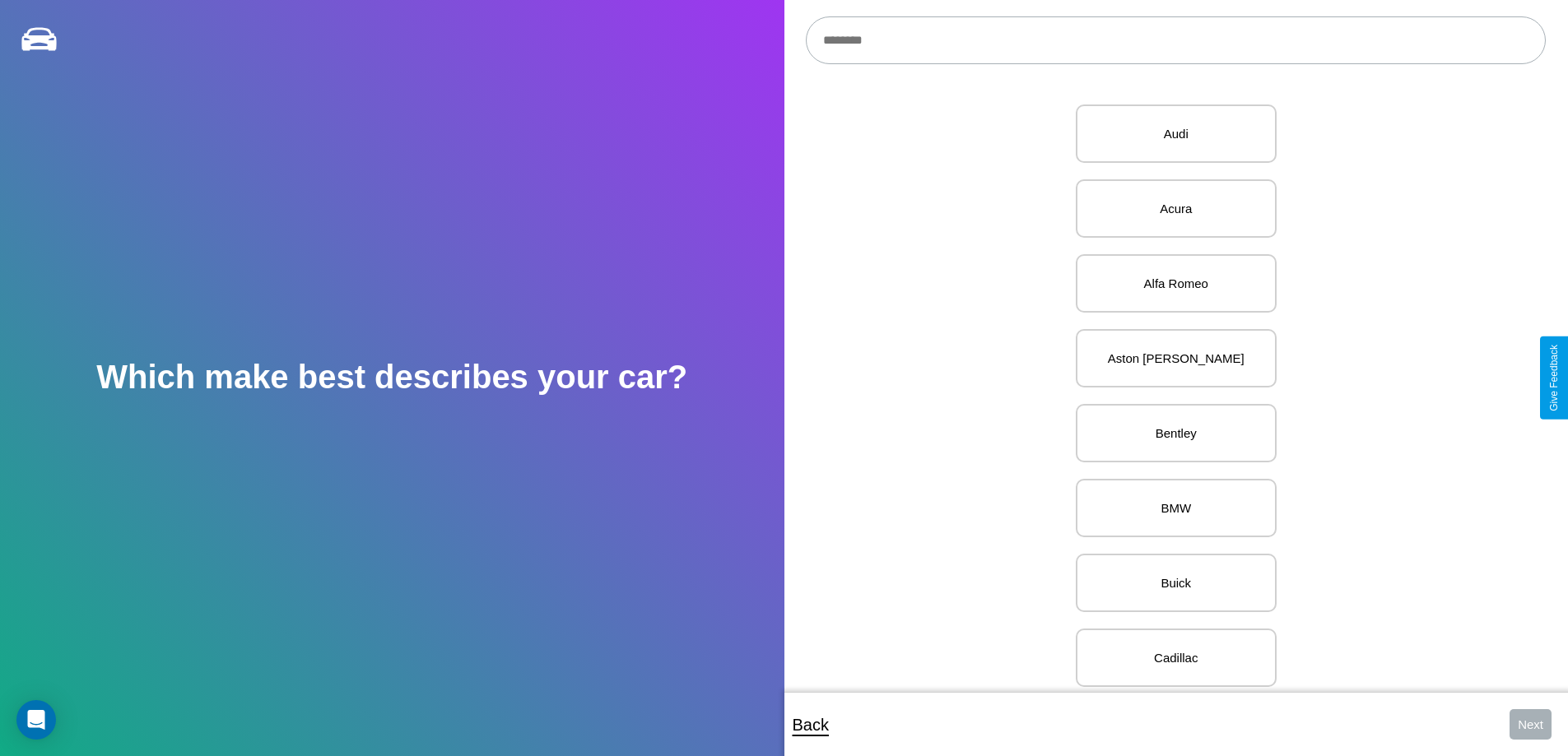
click at [1175, 40] on input "text" at bounding box center [1175, 40] width 739 height 48
type input "*****"
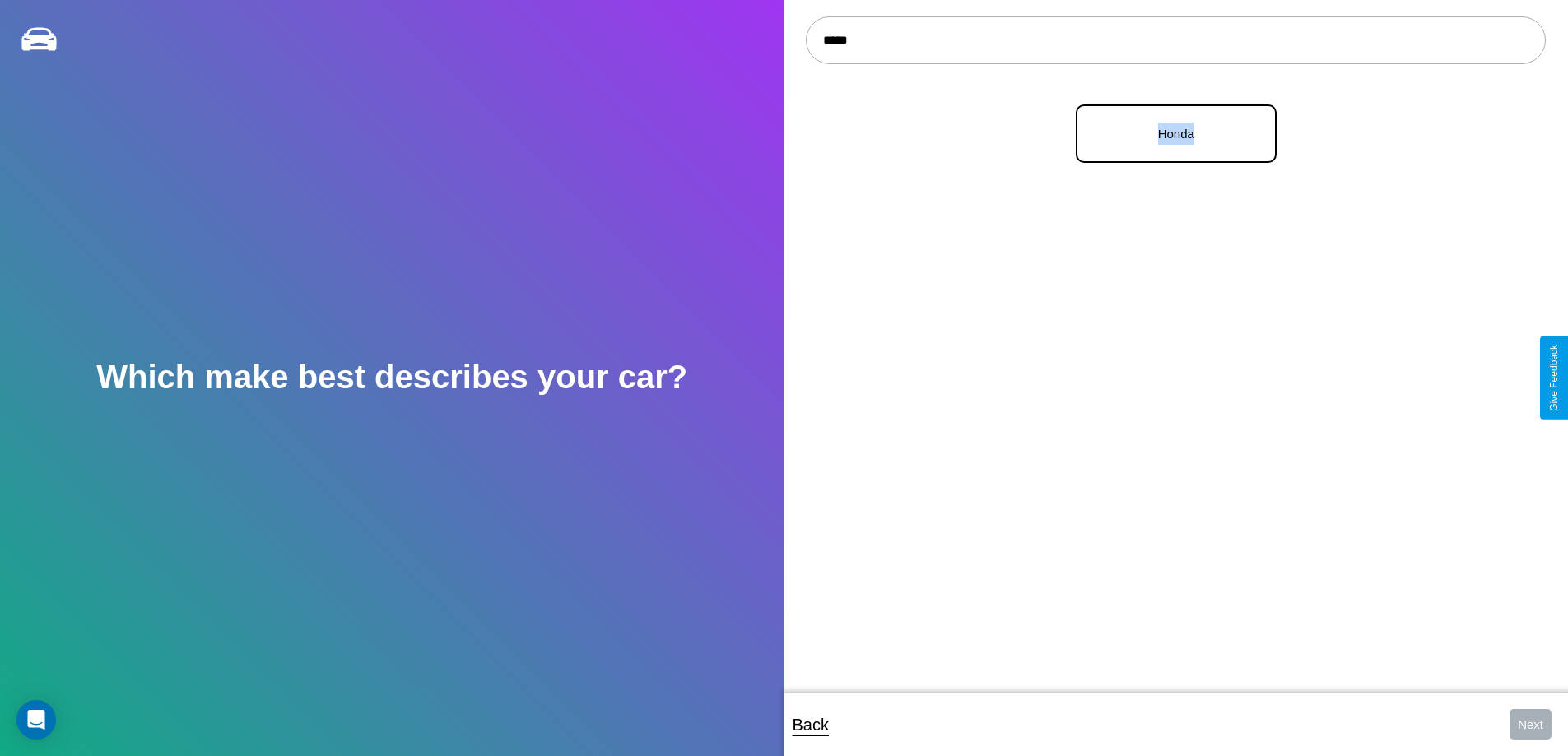
click at [1169, 134] on p "Honda" at bounding box center [1176, 133] width 164 height 22
click at [1529, 724] on button "Next" at bounding box center [1530, 724] width 42 height 30
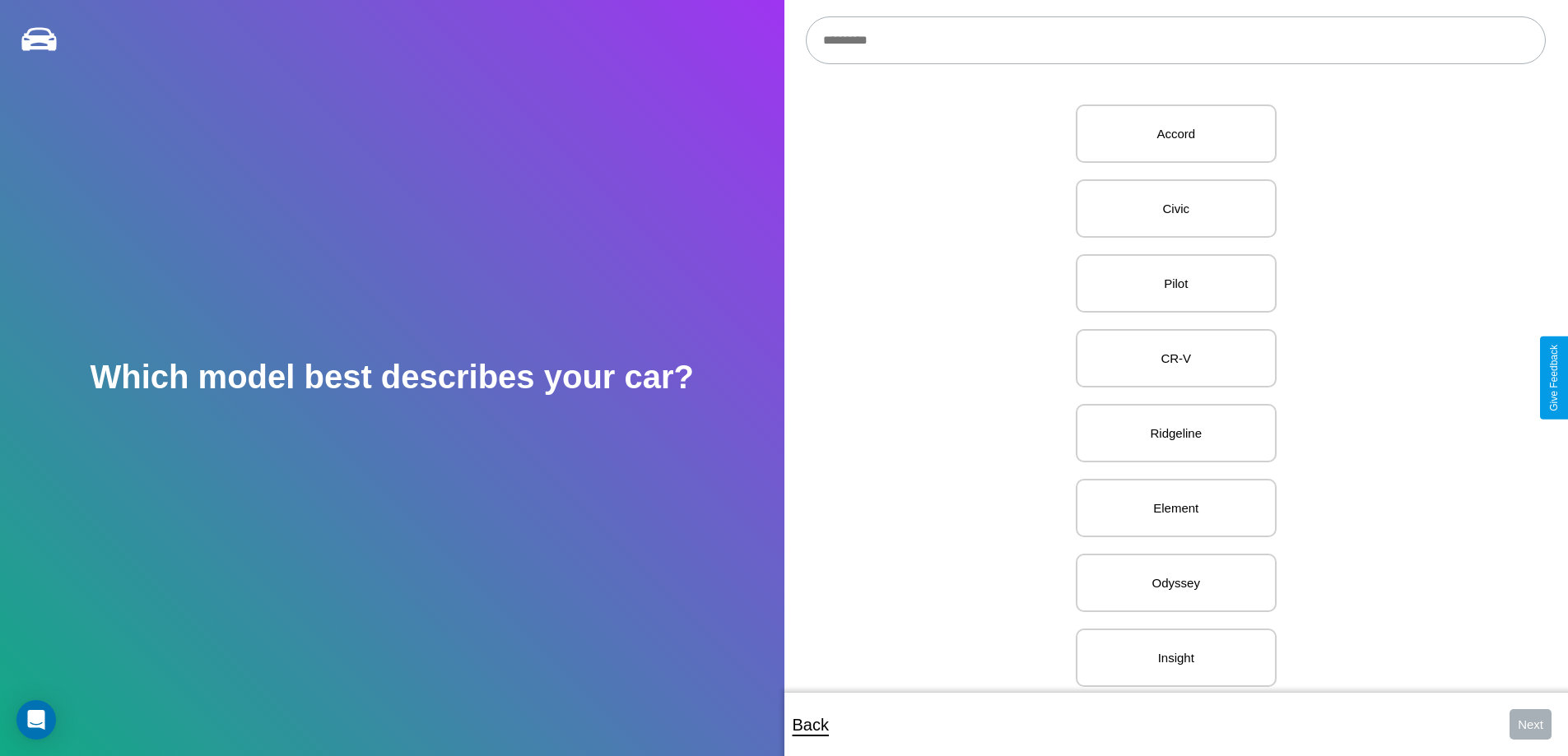
click at [1175, 40] on input "text" at bounding box center [1175, 40] width 739 height 48
type input "**********"
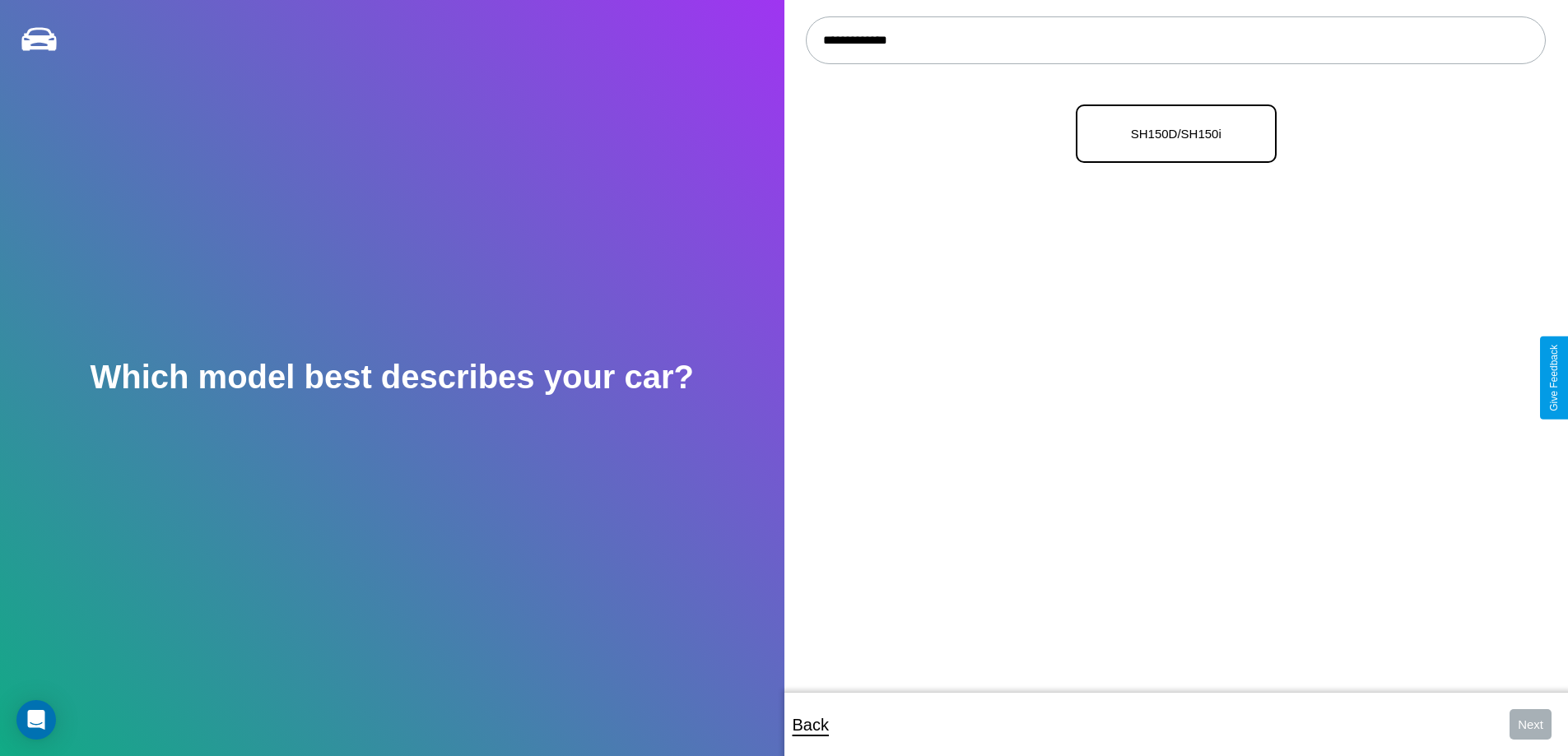
click at [1169, 134] on p "SH150D/SH150i" at bounding box center [1176, 133] width 164 height 22
click at [1529, 724] on button "Next" at bounding box center [1530, 724] width 42 height 30
